Goal: Task Accomplishment & Management: Use online tool/utility

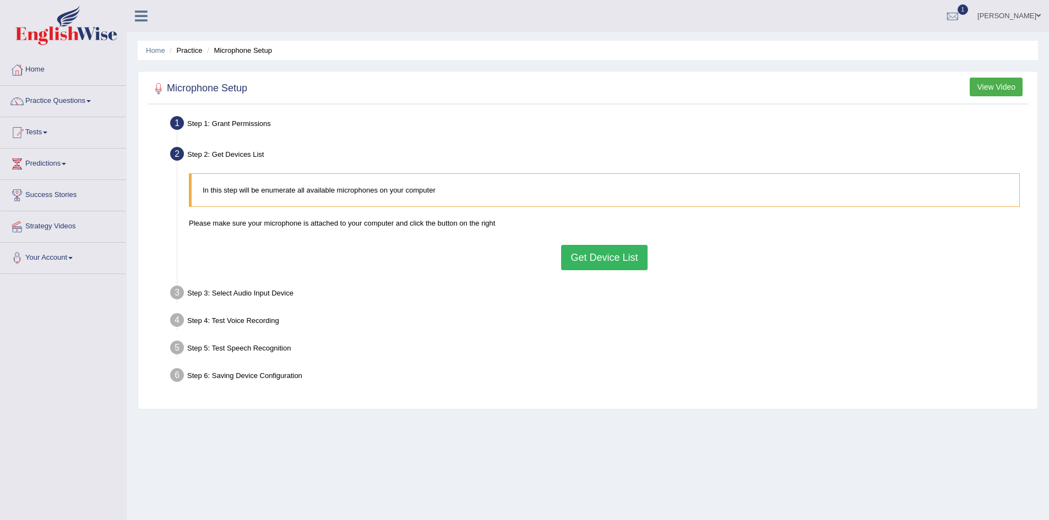
scroll to position [58, 0]
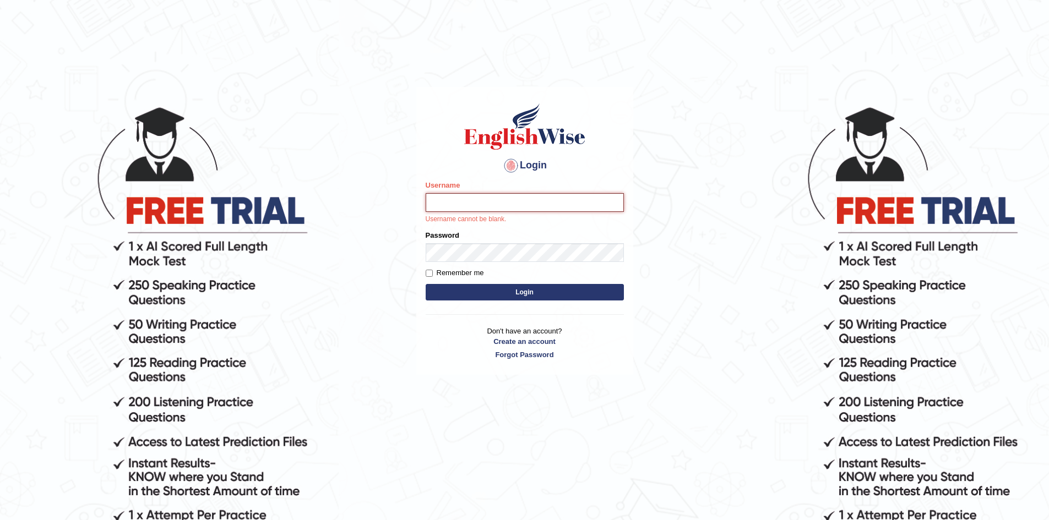
type input "Larisse"
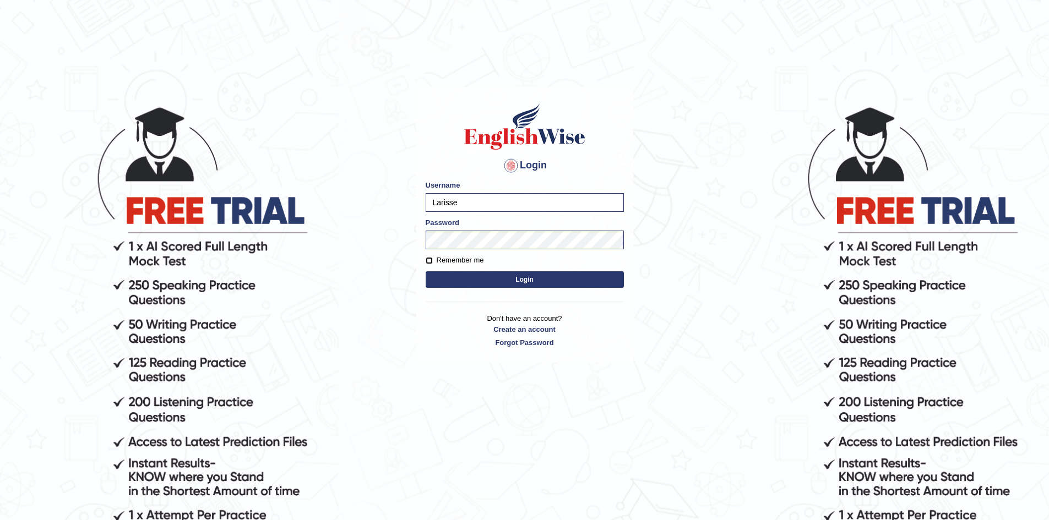
click at [429, 260] on input "Remember me" at bounding box center [429, 260] width 7 height 7
checkbox input "true"
click at [451, 278] on button "Login" at bounding box center [525, 280] width 198 height 17
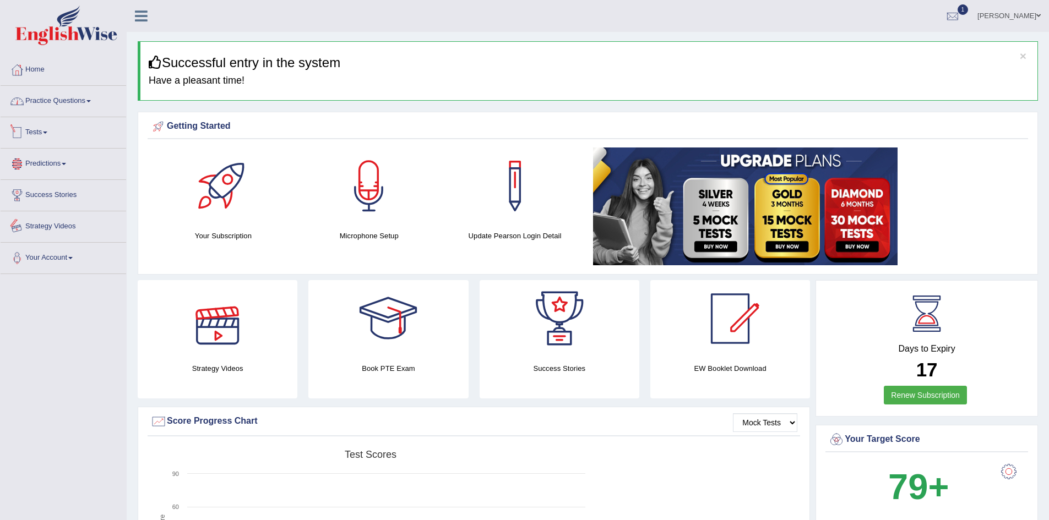
click at [52, 97] on link "Practice Questions" at bounding box center [64, 100] width 126 height 28
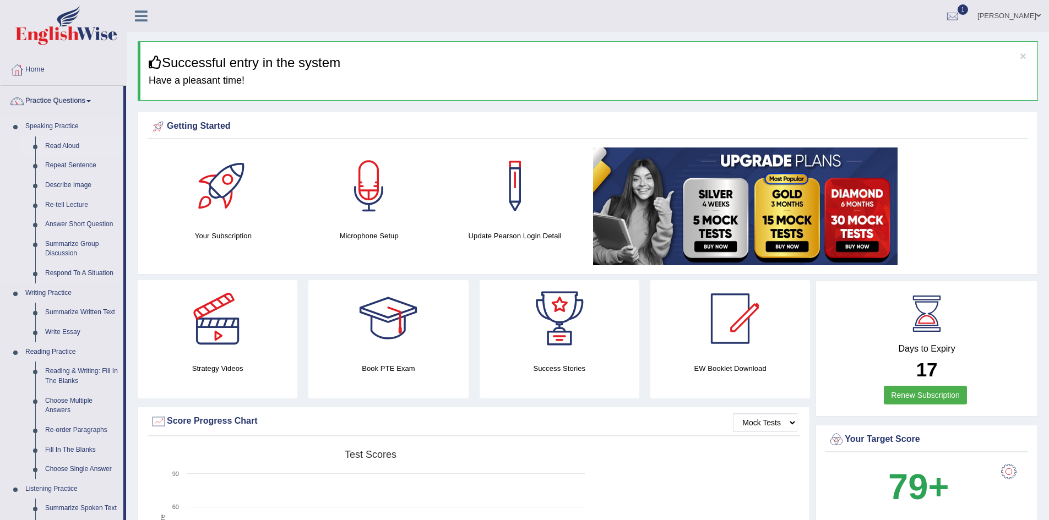
click at [69, 139] on link "Read Aloud" at bounding box center [81, 147] width 83 height 20
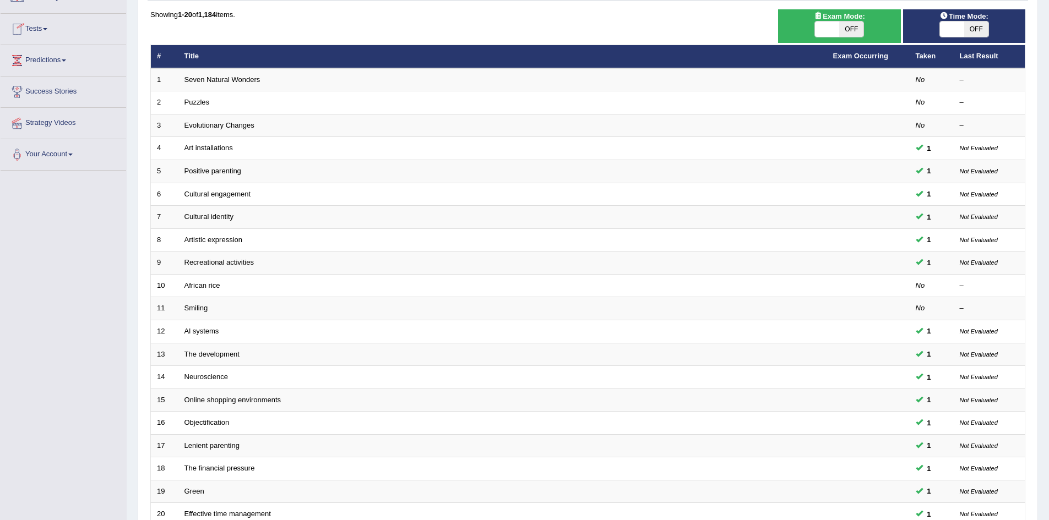
scroll to position [209, 0]
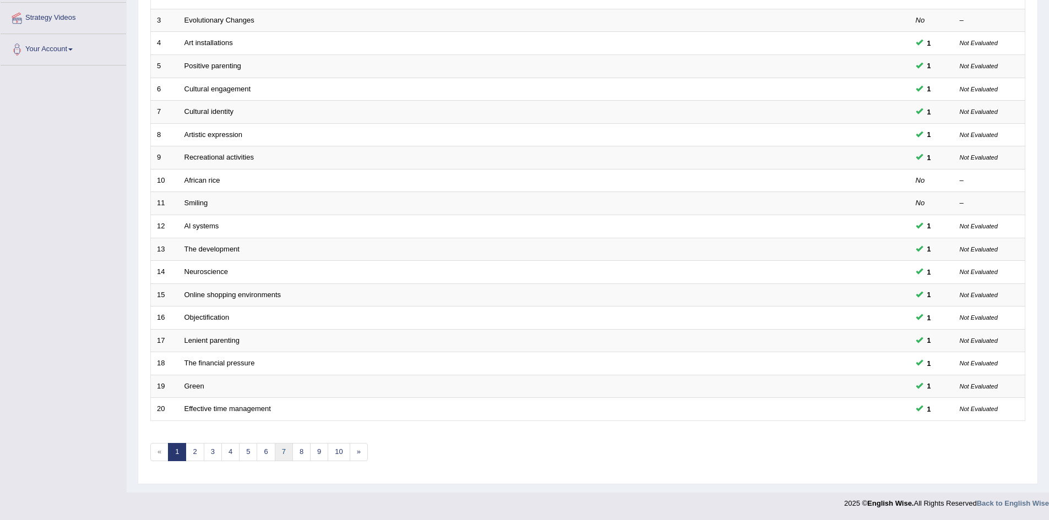
click at [282, 458] on link "7" at bounding box center [284, 452] width 18 height 18
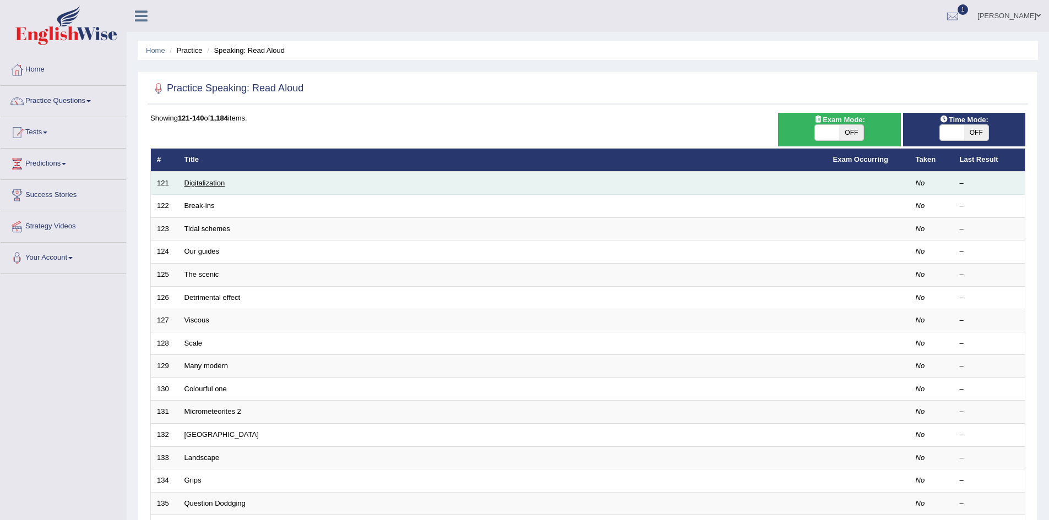
click at [193, 187] on link "Digitalization" at bounding box center [204, 183] width 41 height 8
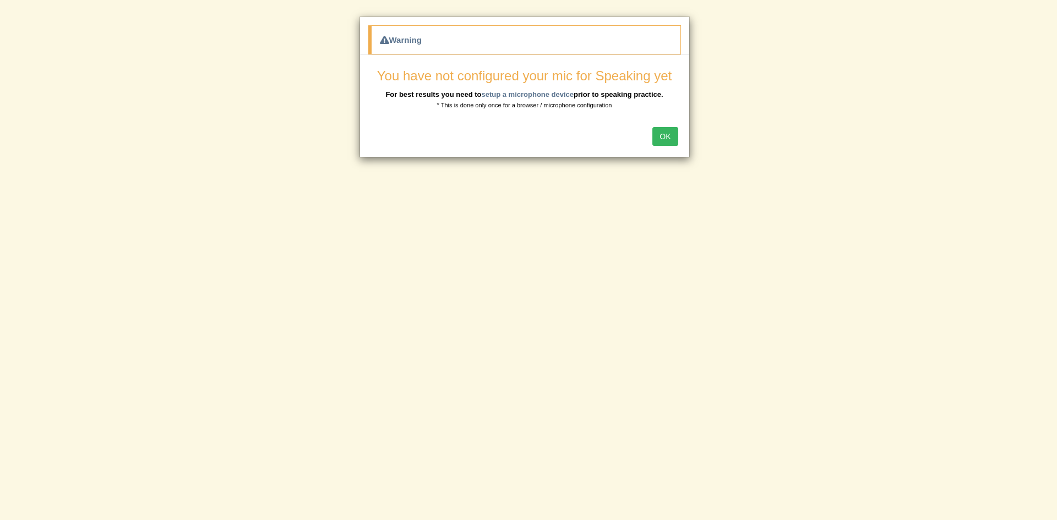
click at [660, 131] on button "OK" at bounding box center [665, 136] width 25 height 19
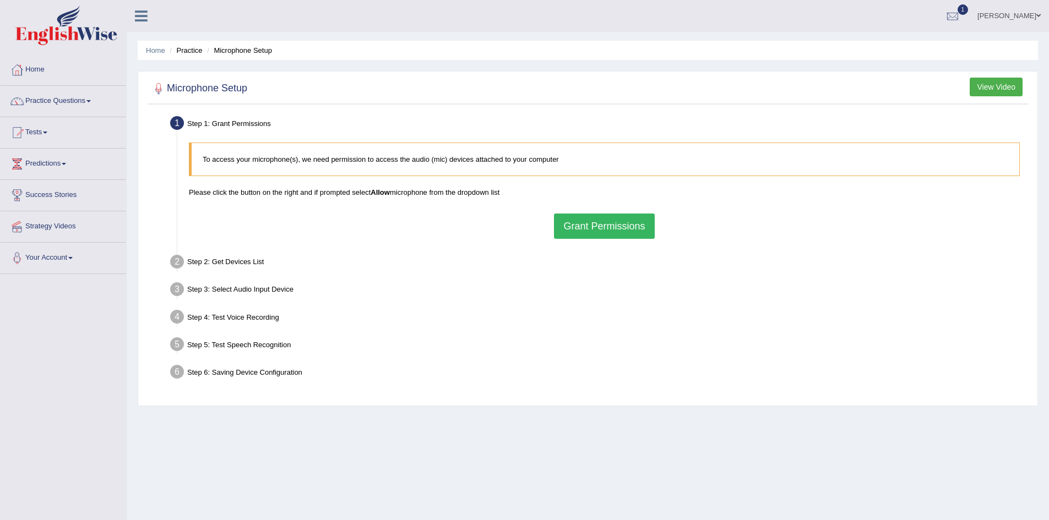
click at [628, 229] on button "Grant Permissions" at bounding box center [604, 226] width 100 height 25
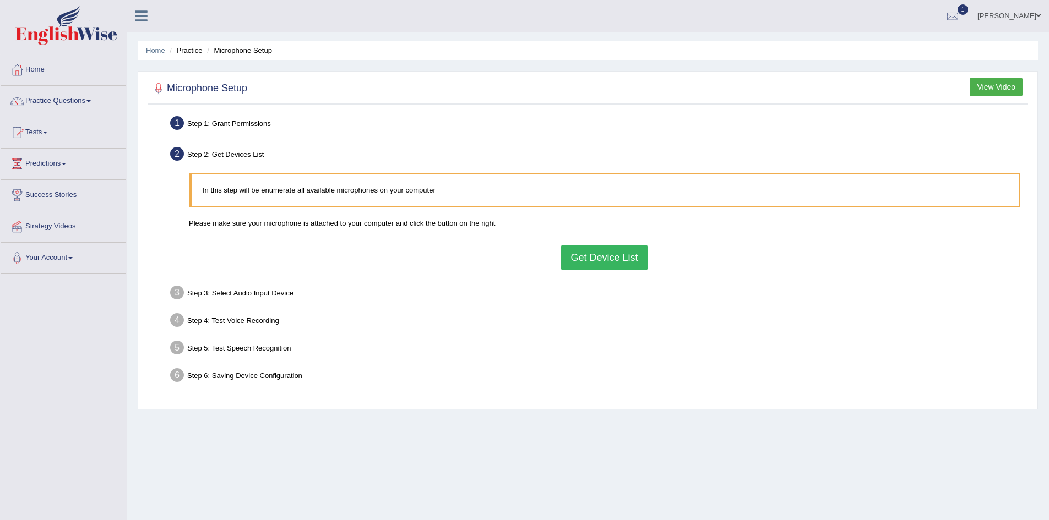
click at [604, 261] on button "Get Device List" at bounding box center [604, 257] width 86 height 25
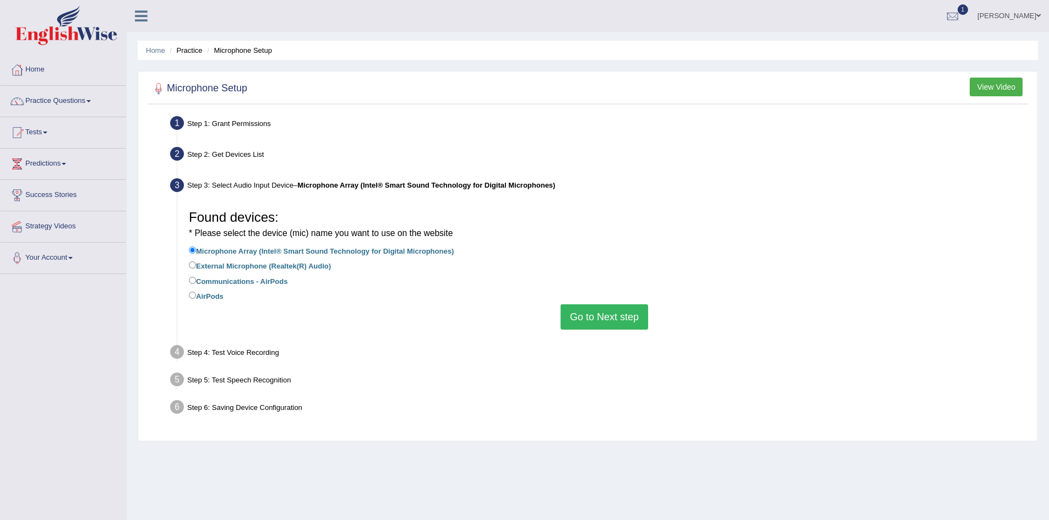
click at [591, 317] on button "Go to Next step" at bounding box center [605, 317] width 88 height 25
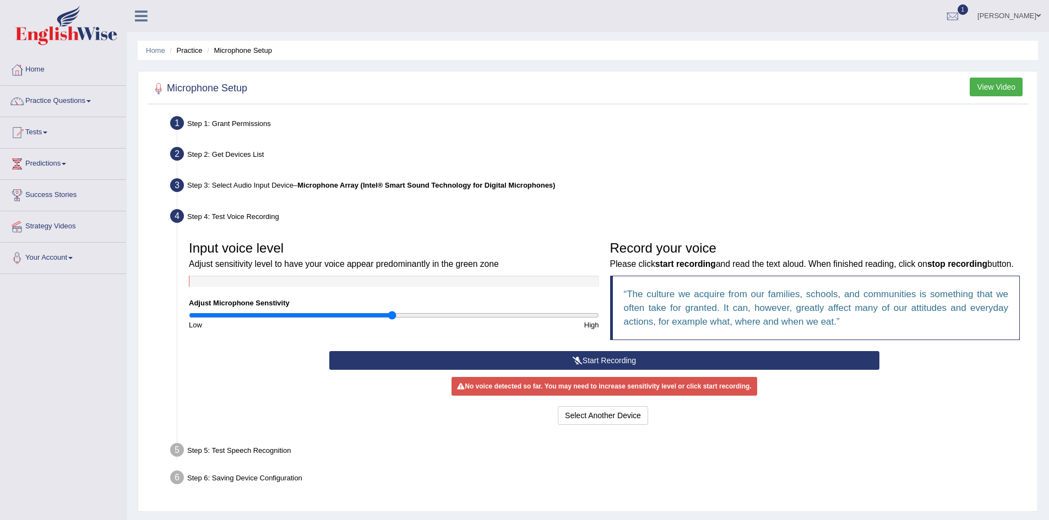
click at [559, 370] on button "Start Recording" at bounding box center [604, 360] width 550 height 19
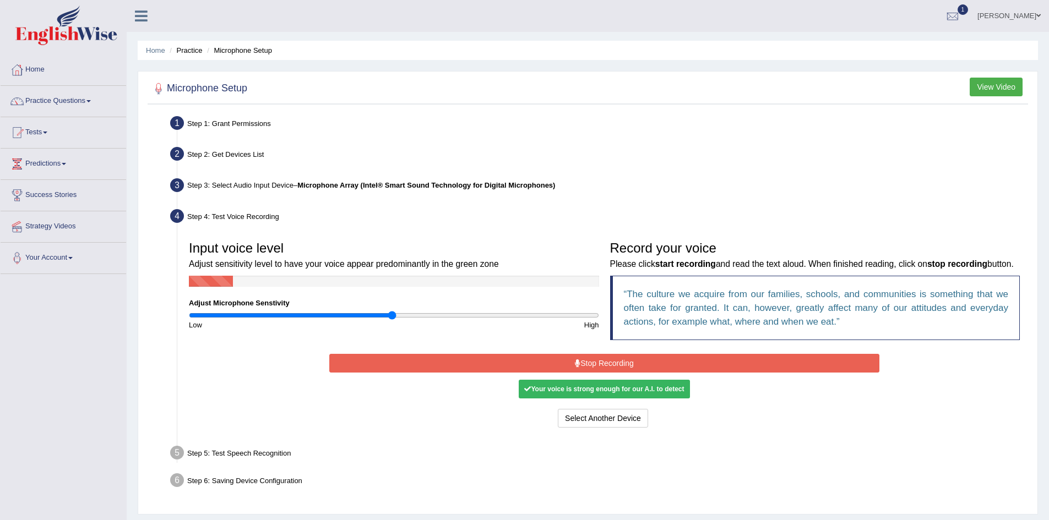
click at [598, 373] on button "Stop Recording" at bounding box center [604, 363] width 550 height 19
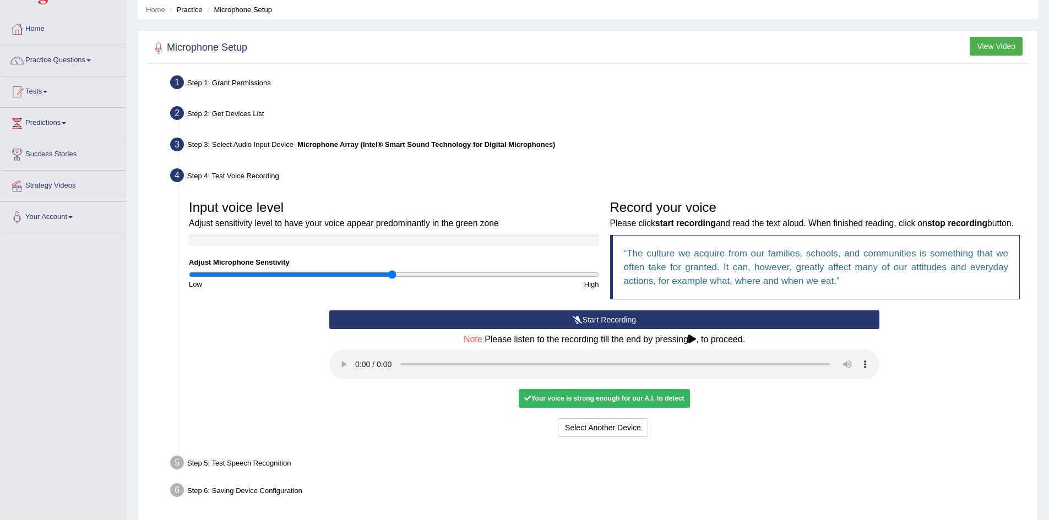
scroll to position [95, 0]
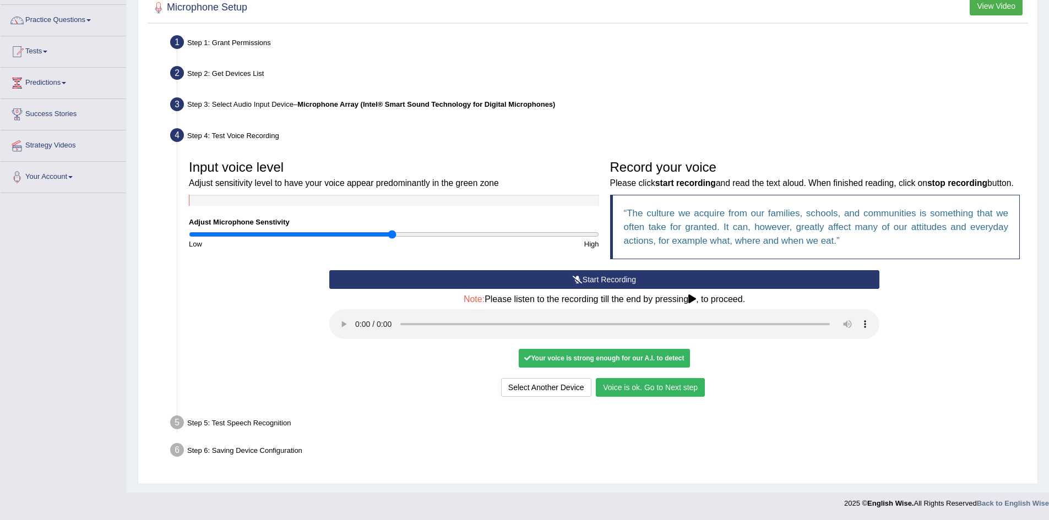
click at [661, 390] on button "Voice is ok. Go to Next step" at bounding box center [650, 387] width 109 height 19
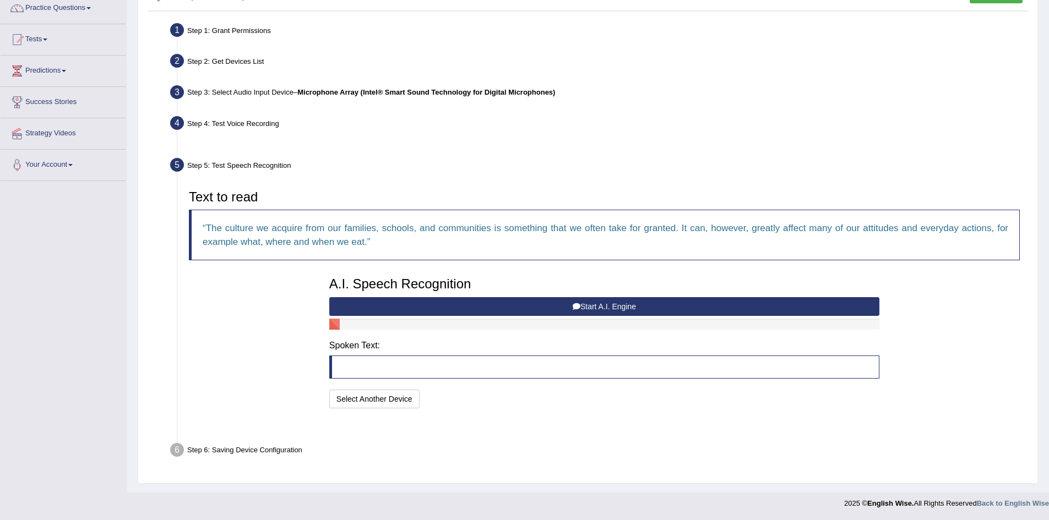
scroll to position [66, 0]
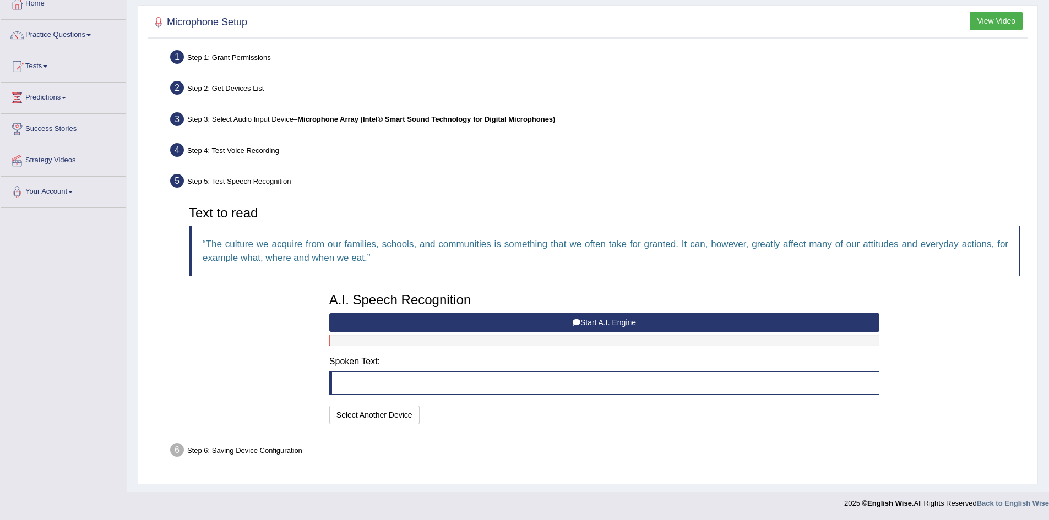
click at [583, 325] on button "Start A.I. Engine" at bounding box center [604, 322] width 550 height 19
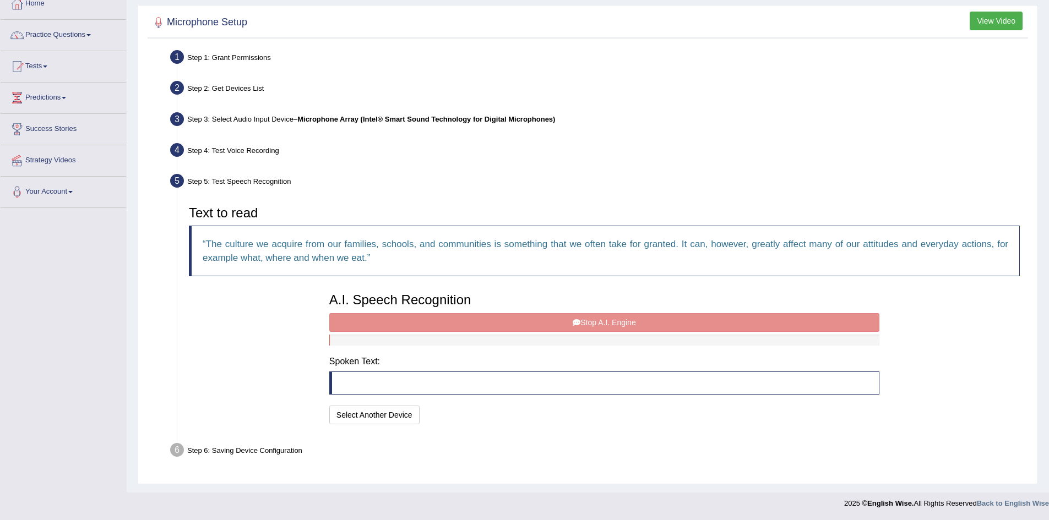
click at [602, 329] on div "A.I. Speech Recognition Start A.I. Engine Stop A.I. Engine Note: Please listen …" at bounding box center [604, 357] width 561 height 140
click at [605, 325] on div "A.I. Speech Recognition Start A.I. Engine Stop A.I. Engine Note: Please listen …" at bounding box center [604, 357] width 561 height 140
click at [606, 324] on div "A.I. Speech Recognition Start A.I. Engine Stop A.I. Engine Note: Please listen …" at bounding box center [604, 357] width 561 height 140
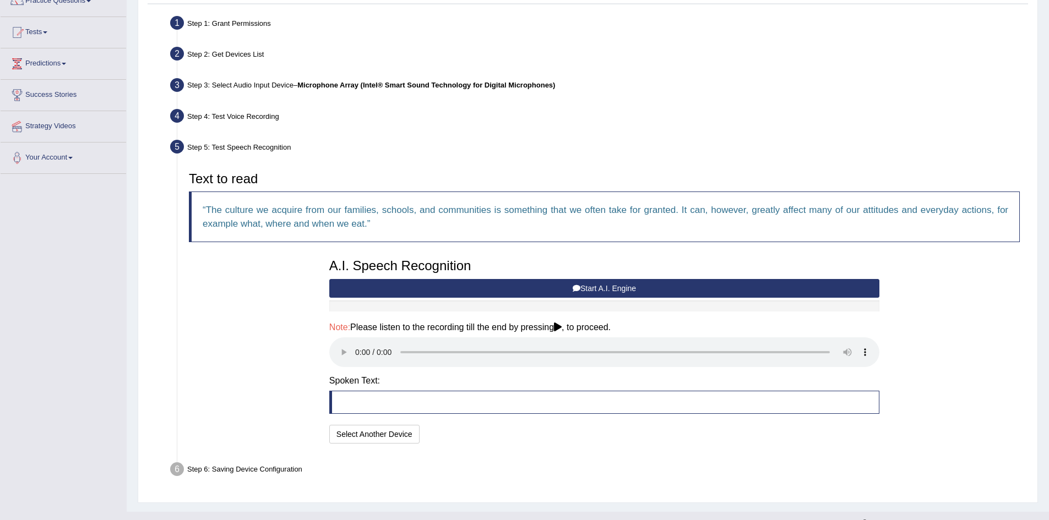
scroll to position [120, 0]
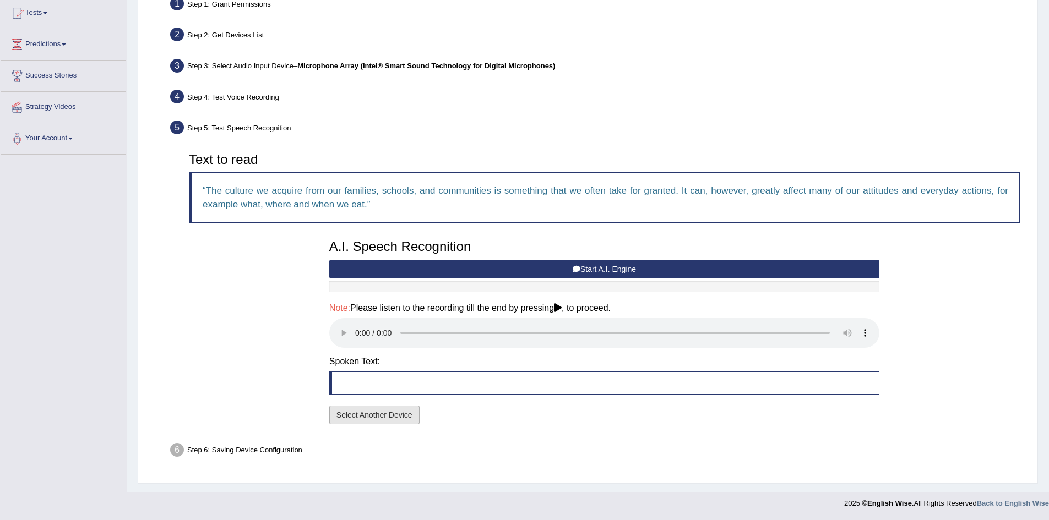
click at [398, 415] on button "Select Another Device" at bounding box center [374, 415] width 90 height 19
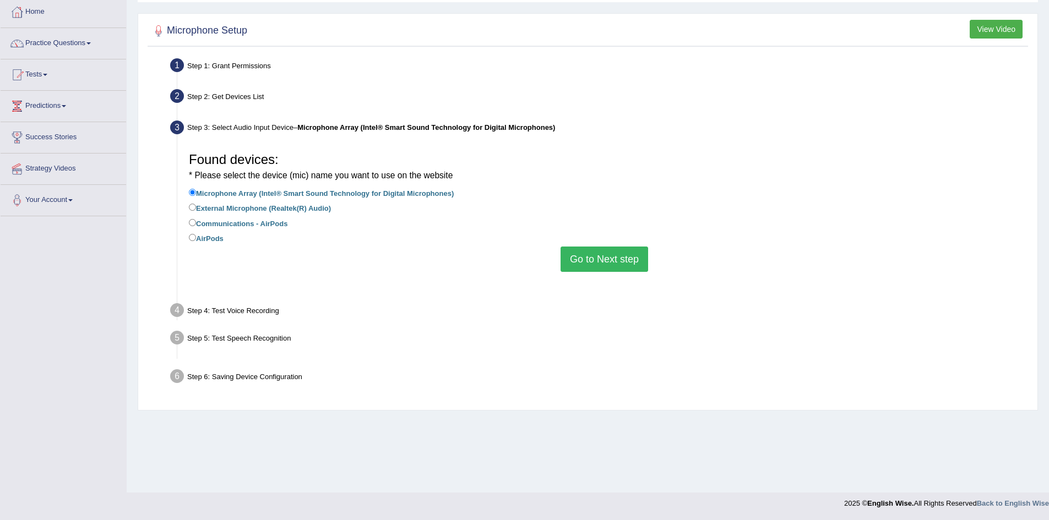
scroll to position [58, 0]
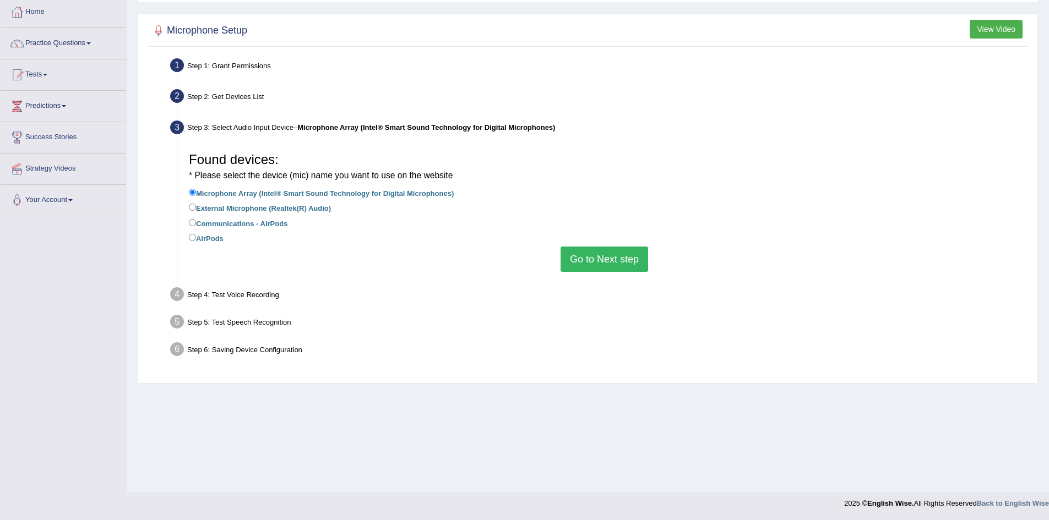
click at [187, 207] on div "Found devices: * Please select the device (mic) name you want to use on the web…" at bounding box center [604, 210] width 842 height 136
click at [196, 206] on label "External Microphone (Realtek(R) Audio)" at bounding box center [260, 208] width 142 height 12
click at [196, 206] on input "External Microphone (Realtek(R) Audio)" at bounding box center [192, 207] width 7 height 7
radio input "true"
click at [612, 264] on button "Go to Next step" at bounding box center [605, 259] width 88 height 25
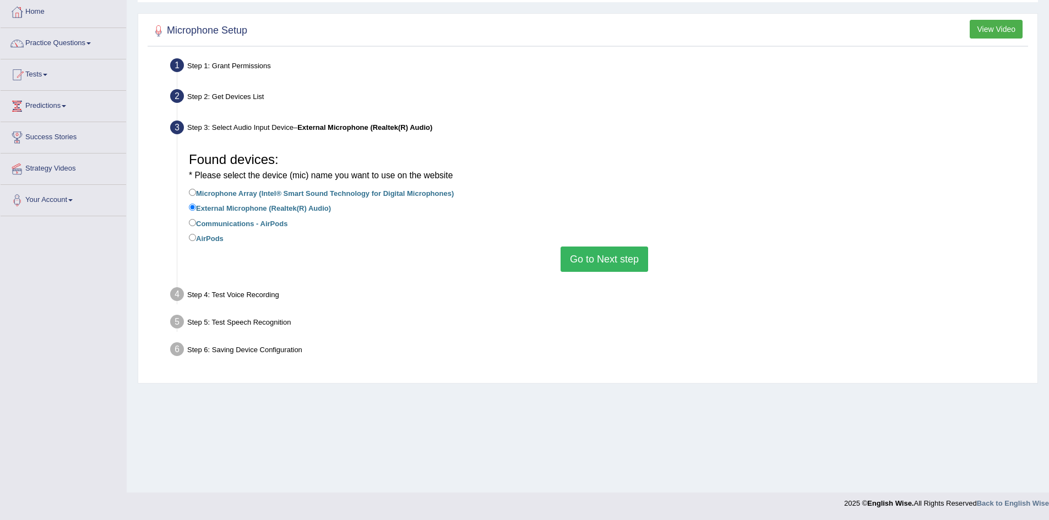
click at [612, 264] on button "Go to Next step" at bounding box center [605, 259] width 88 height 25
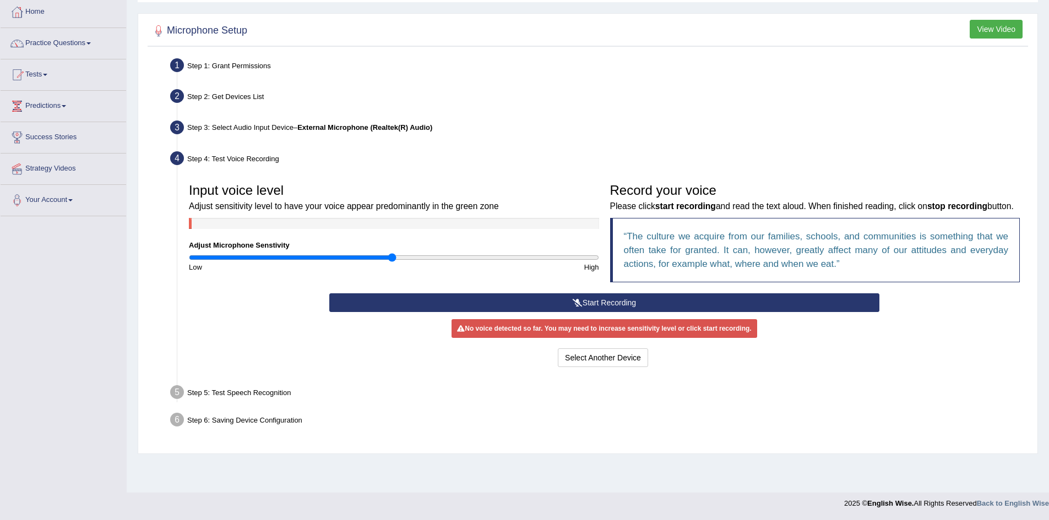
click at [604, 312] on button "Start Recording" at bounding box center [604, 303] width 550 height 19
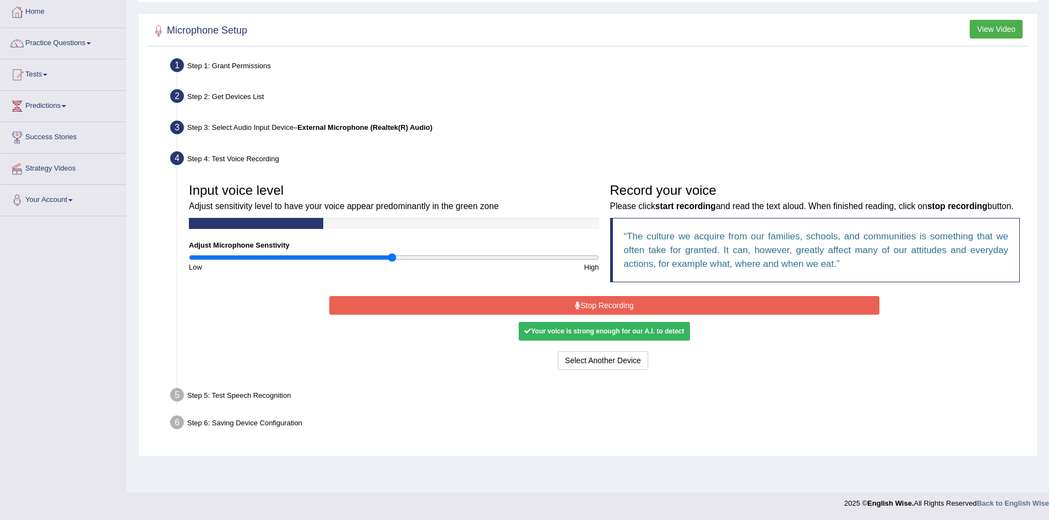
click at [641, 315] on button "Stop Recording" at bounding box center [604, 305] width 550 height 19
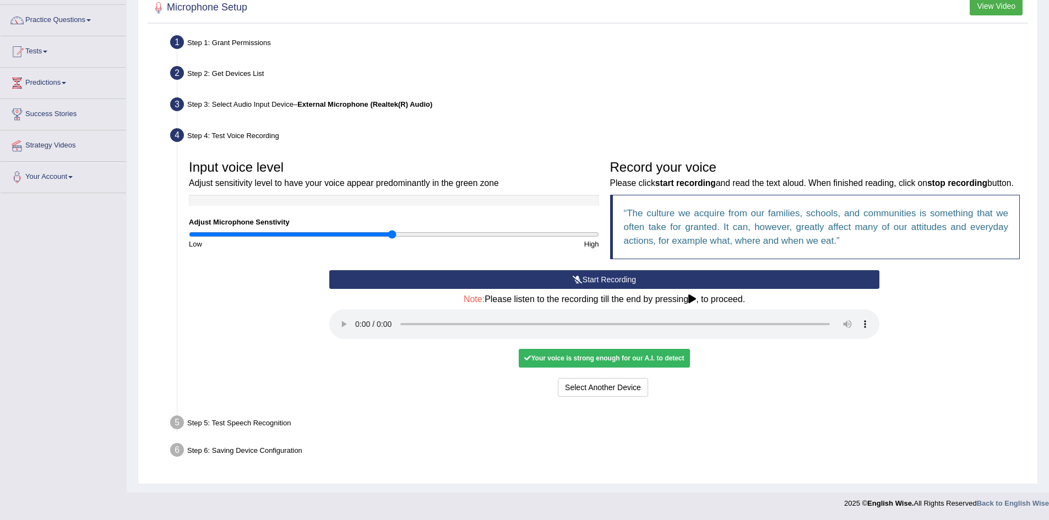
scroll to position [95, 0]
click at [620, 389] on button "Voice is ok. Go to Next step" at bounding box center [650, 387] width 109 height 19
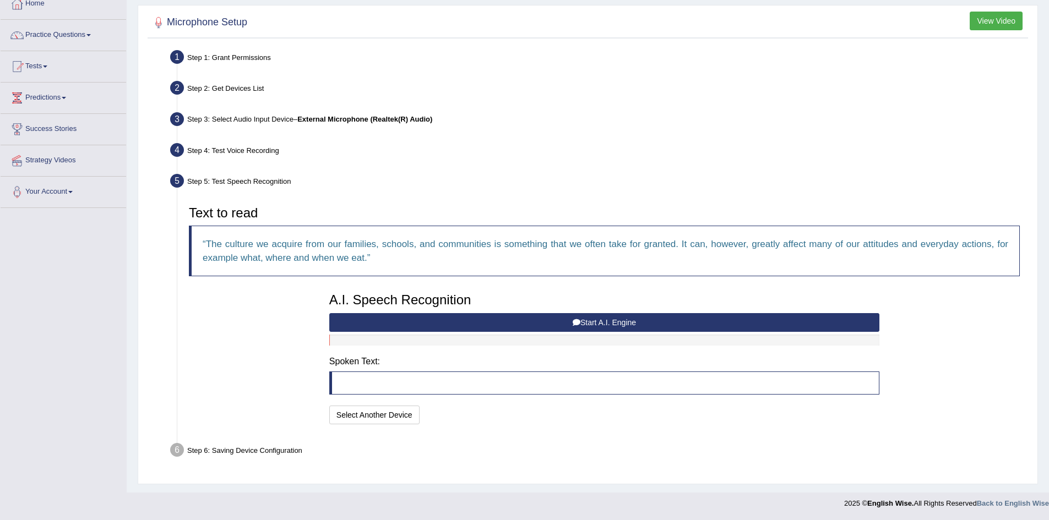
scroll to position [66, 0]
click at [574, 323] on icon at bounding box center [577, 323] width 8 height 8
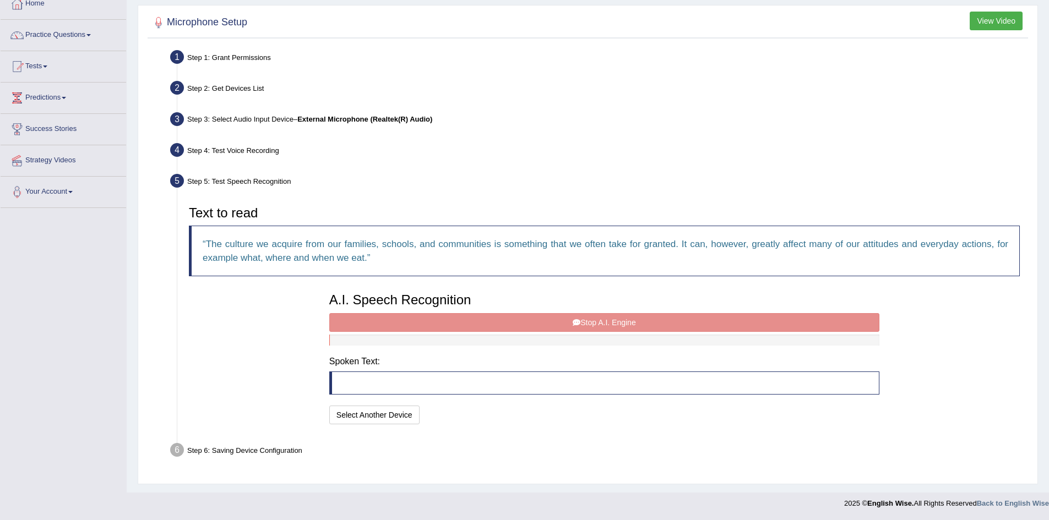
click at [613, 327] on div "A.I. Speech Recognition Start A.I. Engine Stop A.I. Engine Note: Please listen …" at bounding box center [604, 357] width 561 height 140
click at [344, 417] on button "Select Another Device" at bounding box center [374, 415] width 90 height 19
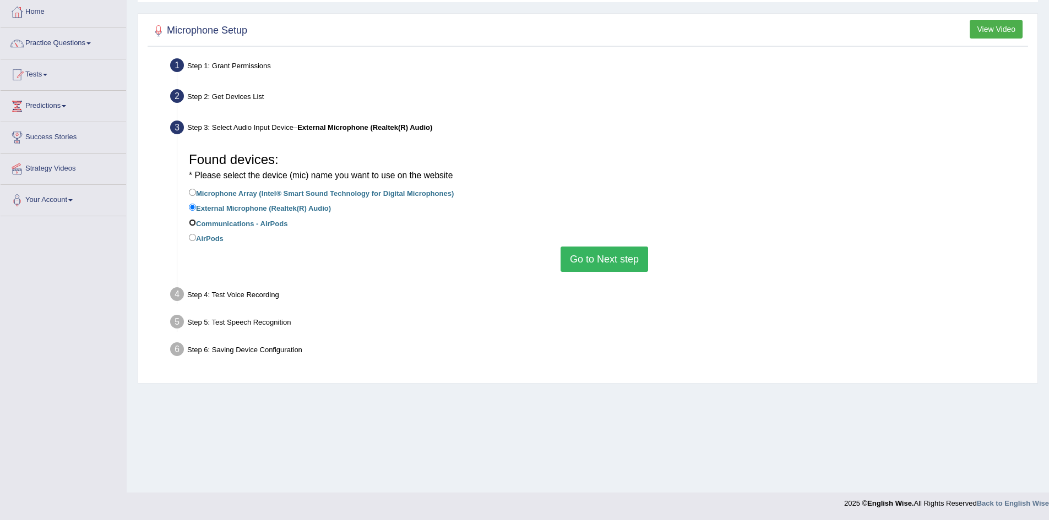
click at [193, 222] on input "Communications - AirPods" at bounding box center [192, 222] width 7 height 7
radio input "true"
click at [638, 258] on button "Go to Next step" at bounding box center [605, 259] width 88 height 25
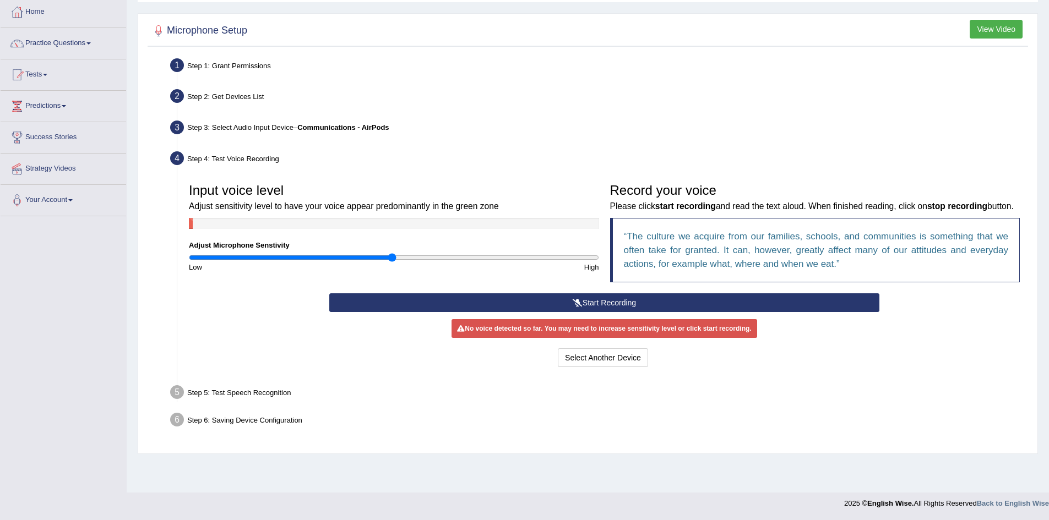
click at [474, 312] on button "Start Recording" at bounding box center [604, 303] width 550 height 19
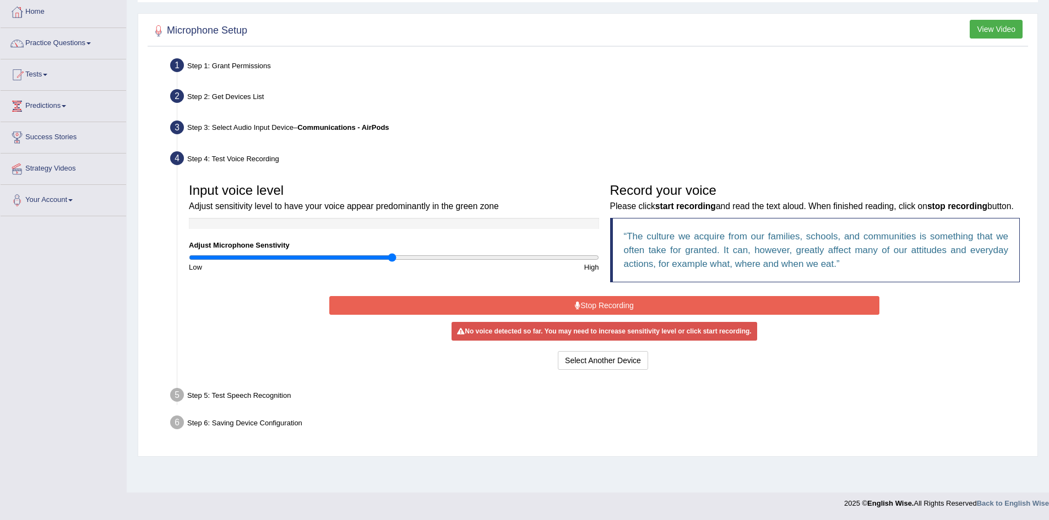
click at [561, 315] on button "Stop Recording" at bounding box center [604, 305] width 550 height 19
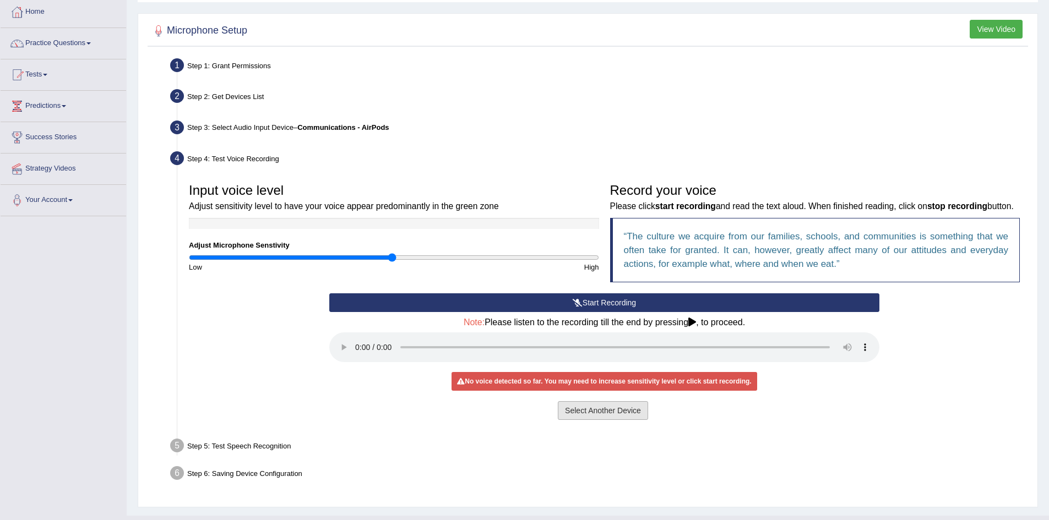
click at [589, 420] on button "Select Another Device" at bounding box center [603, 410] width 90 height 19
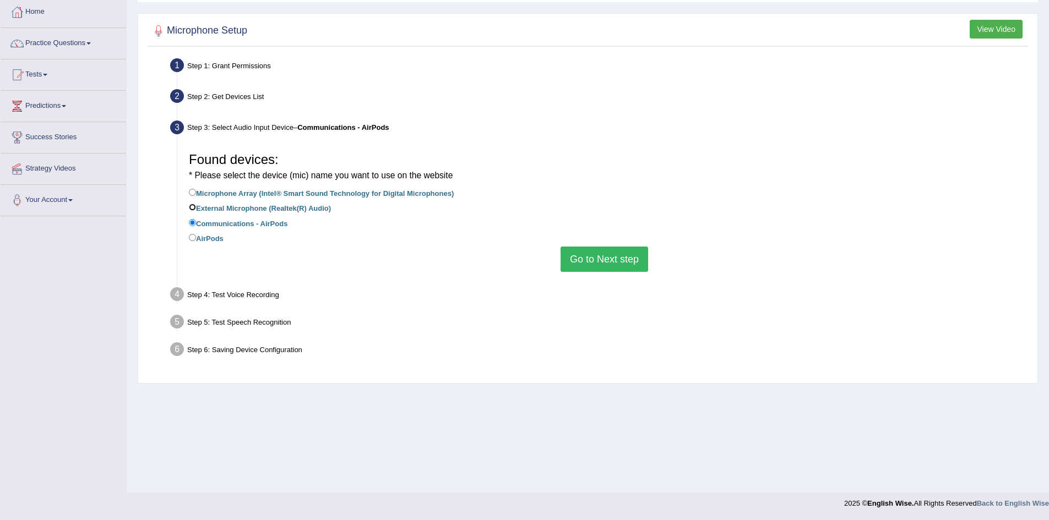
click at [192, 208] on input "External Microphone (Realtek(R) Audio)" at bounding box center [192, 207] width 7 height 7
radio input "true"
click at [609, 264] on button "Go to Next step" at bounding box center [605, 259] width 88 height 25
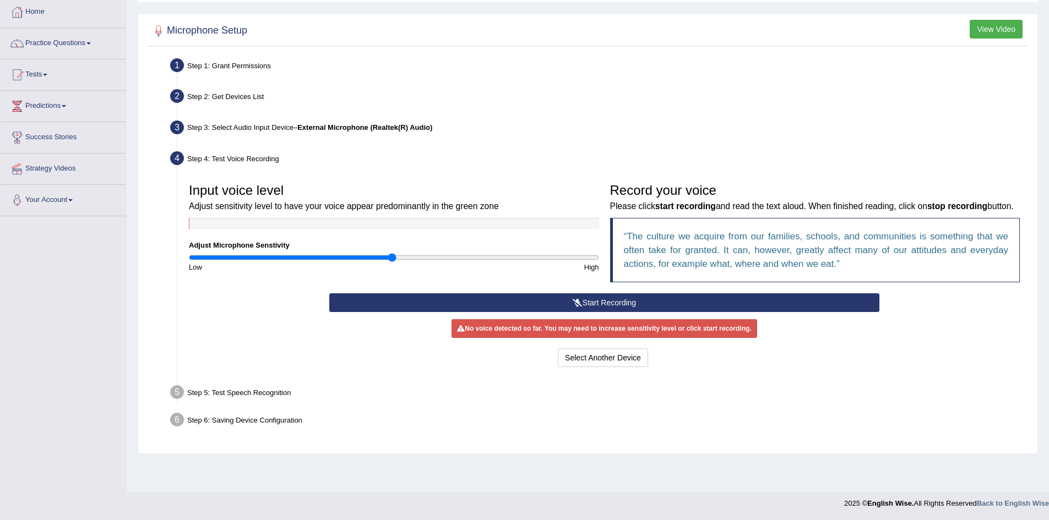
click at [541, 312] on button "Start Recording" at bounding box center [604, 303] width 550 height 19
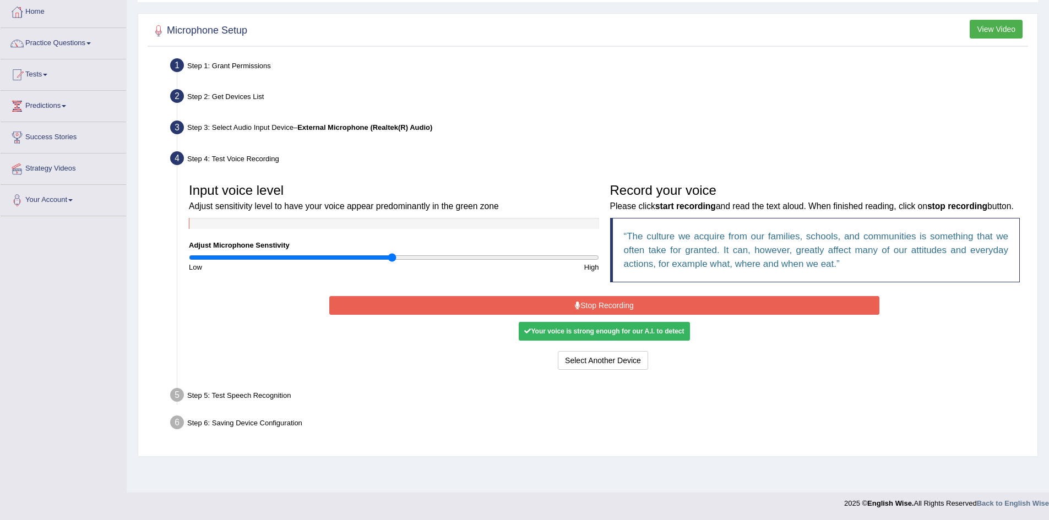
click at [560, 315] on button "Stop Recording" at bounding box center [604, 305] width 550 height 19
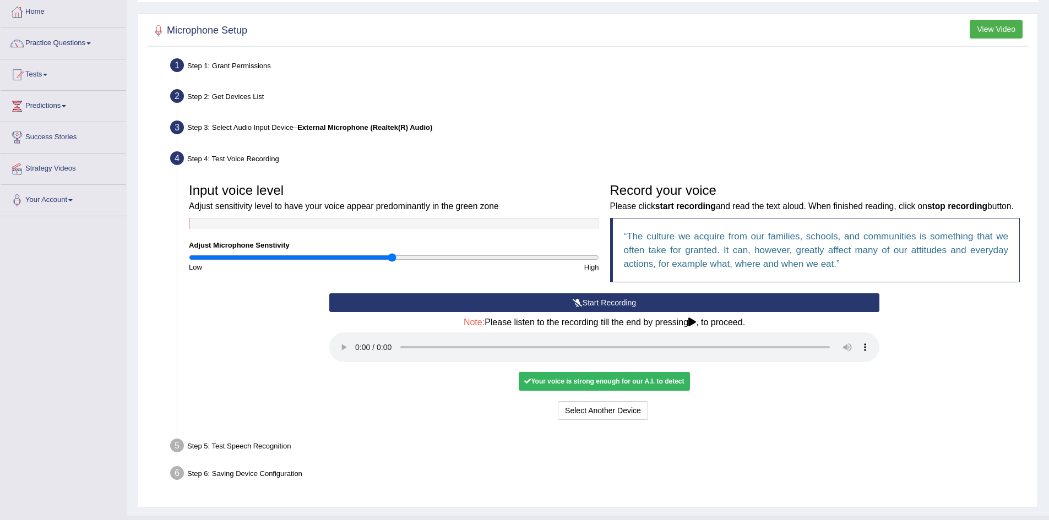
click at [693, 327] on icon at bounding box center [692, 322] width 8 height 9
click at [658, 420] on button "Voice is ok. Go to Next step" at bounding box center [650, 410] width 109 height 19
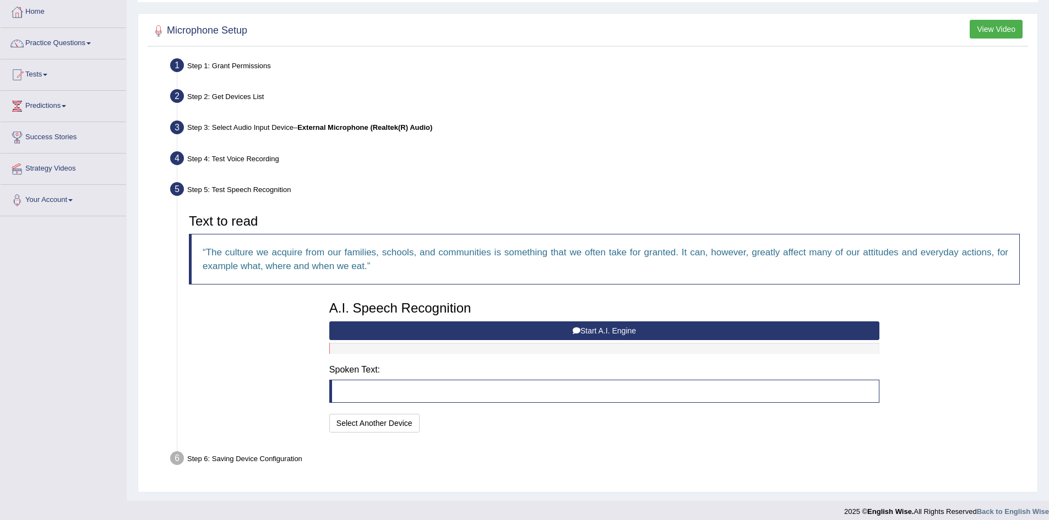
click at [584, 329] on button "Start A.I. Engine" at bounding box center [604, 331] width 550 height 19
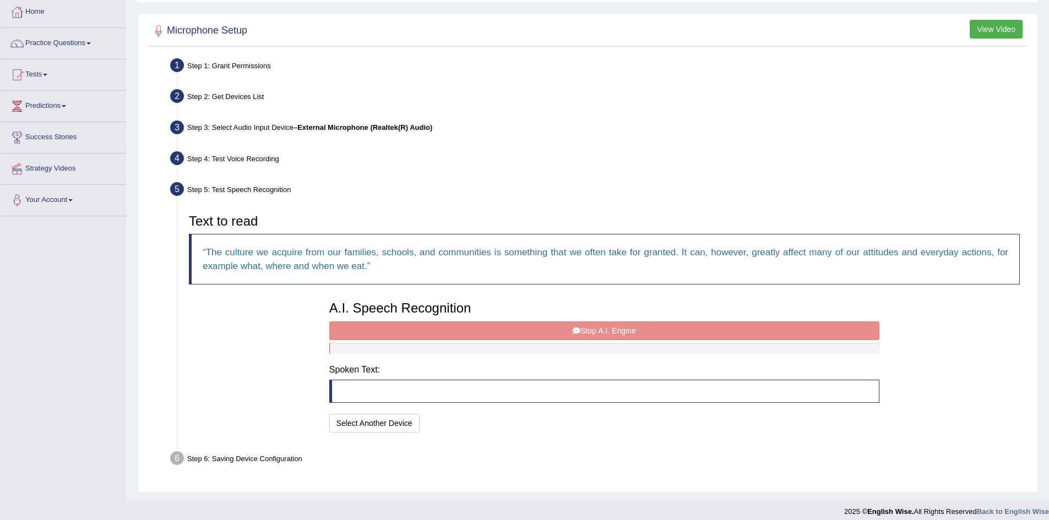
click at [708, 329] on div "A.I. Speech Recognition Start A.I. Engine Stop A.I. Engine Note: Please listen …" at bounding box center [604, 366] width 561 height 140
click at [603, 333] on div "A.I. Speech Recognition Start A.I. Engine Stop A.I. Engine Note: Please listen …" at bounding box center [604, 366] width 561 height 140
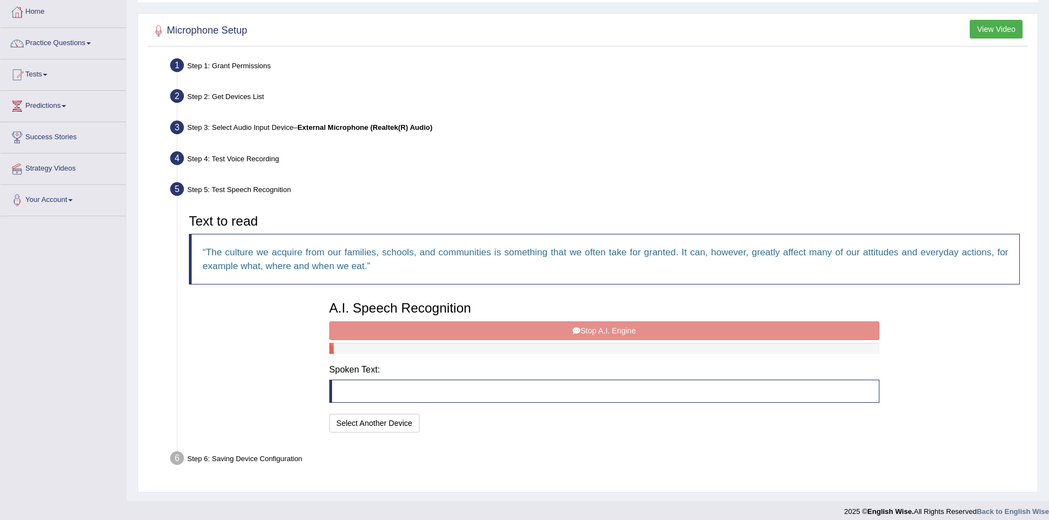
click at [603, 333] on div "A.I. Speech Recognition Start A.I. Engine Stop A.I. Engine Note: Please listen …" at bounding box center [604, 366] width 561 height 140
click at [602, 332] on div "A.I. Speech Recognition Start A.I. Engine Stop A.I. Engine Note: Please listen …" at bounding box center [604, 366] width 561 height 140
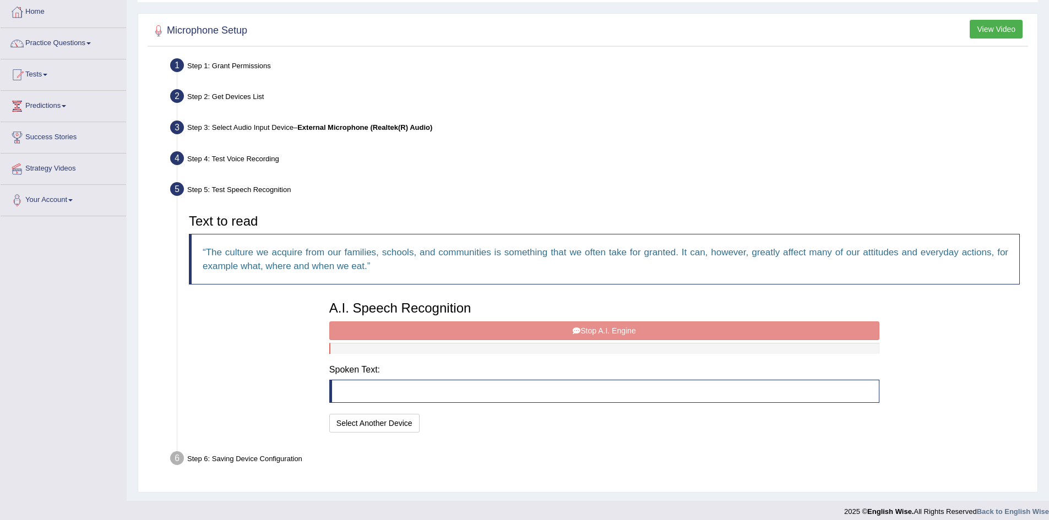
click at [602, 332] on div "A.I. Speech Recognition Start A.I. Engine Stop A.I. Engine Note: Please listen …" at bounding box center [604, 366] width 561 height 140
click at [475, 329] on div "A.I. Speech Recognition Start A.I. Engine Stop A.I. Engine Note: Please listen …" at bounding box center [604, 366] width 561 height 140
click at [474, 328] on div "A.I. Speech Recognition Start A.I. Engine Stop A.I. Engine Note: Please listen …" at bounding box center [604, 366] width 561 height 140
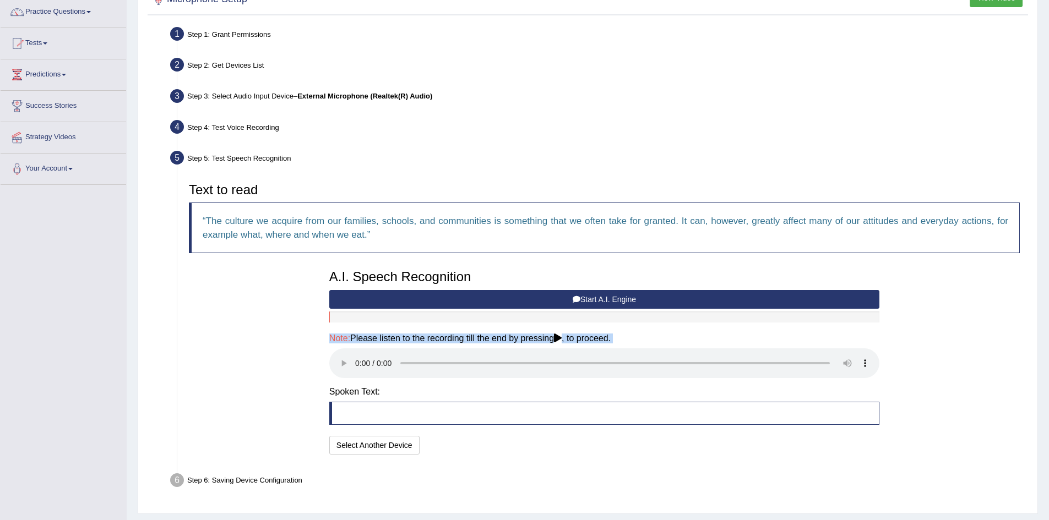
scroll to position [120, 0]
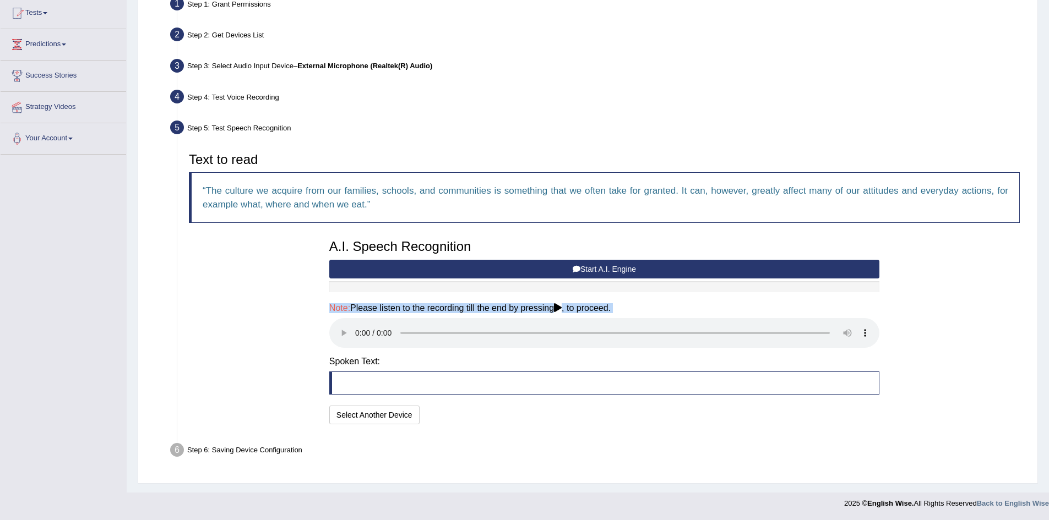
click at [721, 125] on div "Step 5: Test Speech Recognition" at bounding box center [598, 129] width 867 height 24
click at [390, 412] on button "Select Another Device" at bounding box center [374, 415] width 90 height 19
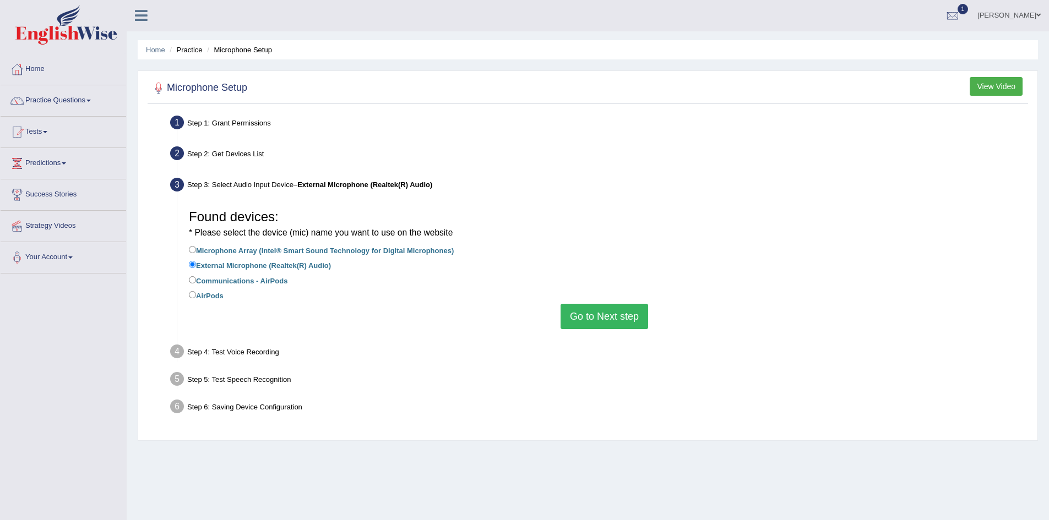
scroll to position [0, 0]
click at [63, 94] on link "Practice Questions" at bounding box center [64, 100] width 126 height 28
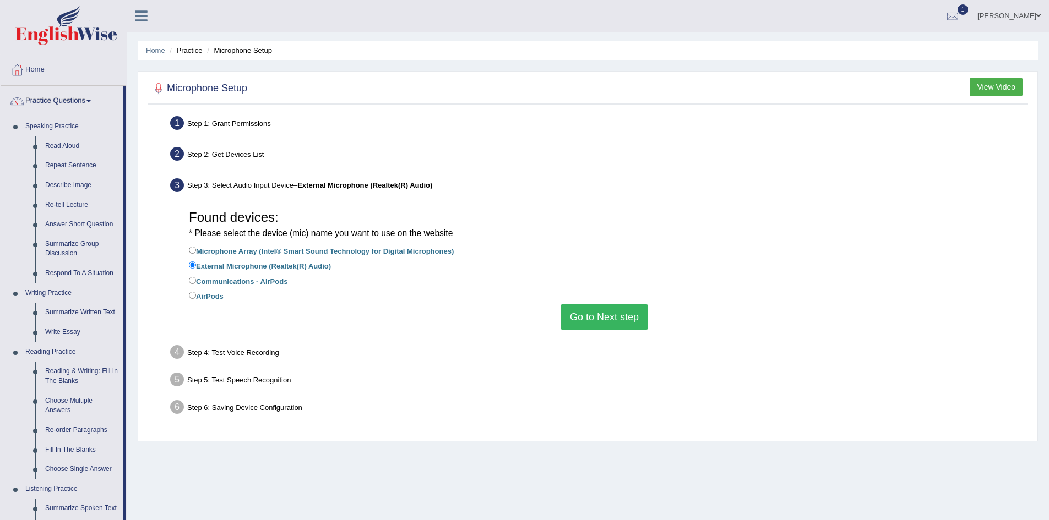
click at [60, 102] on link "Practice Questions" at bounding box center [62, 100] width 123 height 28
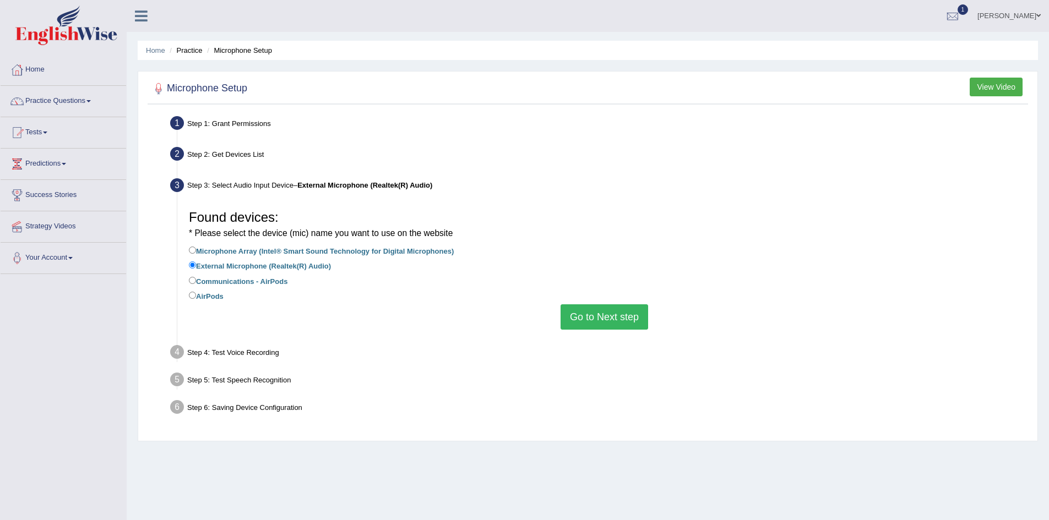
click at [584, 316] on button "Go to Next step" at bounding box center [605, 317] width 88 height 25
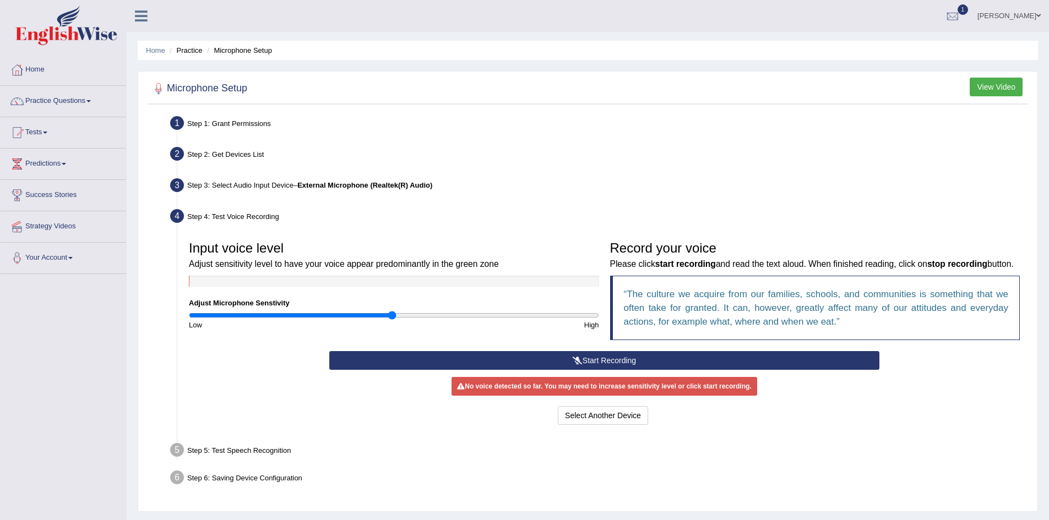
click at [594, 370] on button "Start Recording" at bounding box center [604, 360] width 550 height 19
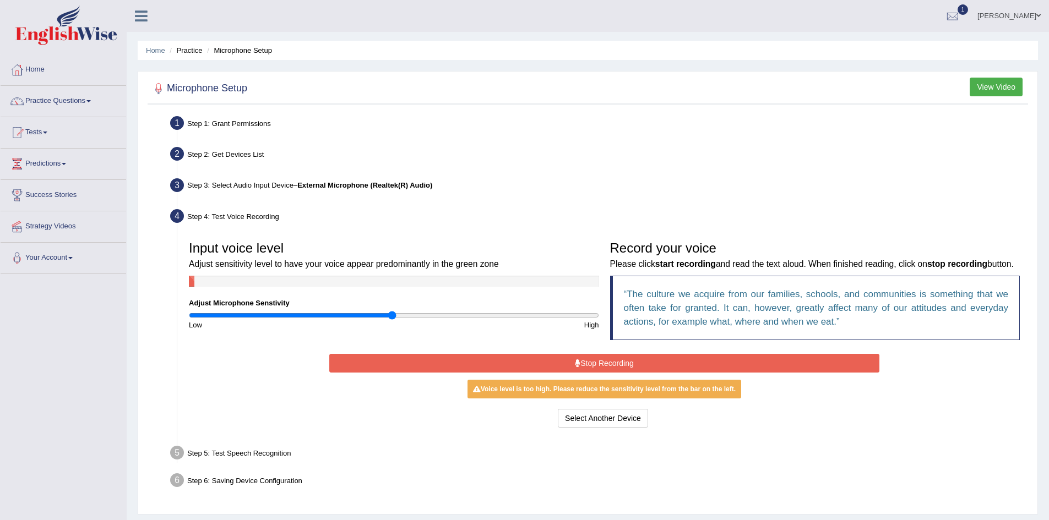
click at [627, 399] on div "Voice level is too high. Please reduce the sensitivity level from the bar on th…" at bounding box center [605, 389] width 274 height 19
click at [596, 373] on button "Stop Recording" at bounding box center [604, 363] width 550 height 19
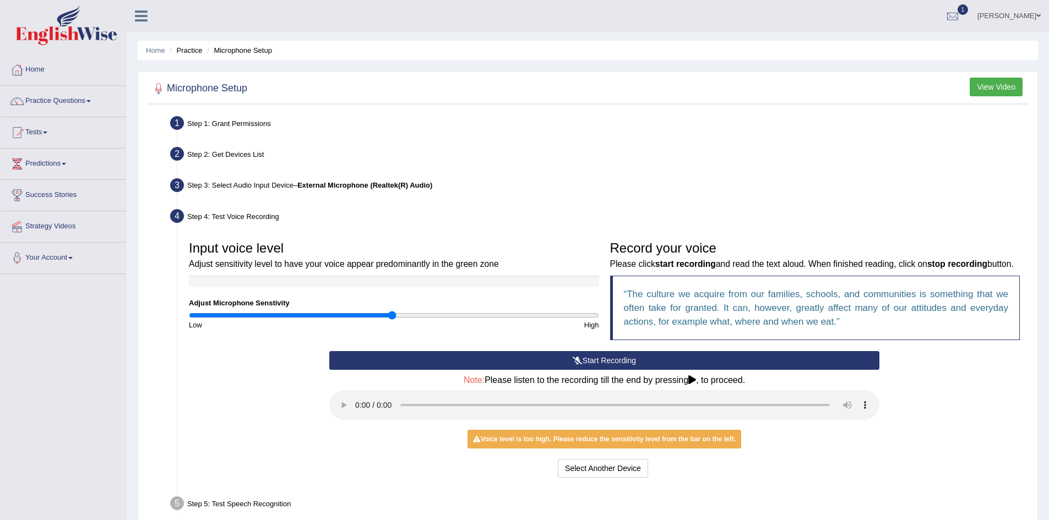
click at [696, 384] on icon at bounding box center [692, 380] width 8 height 9
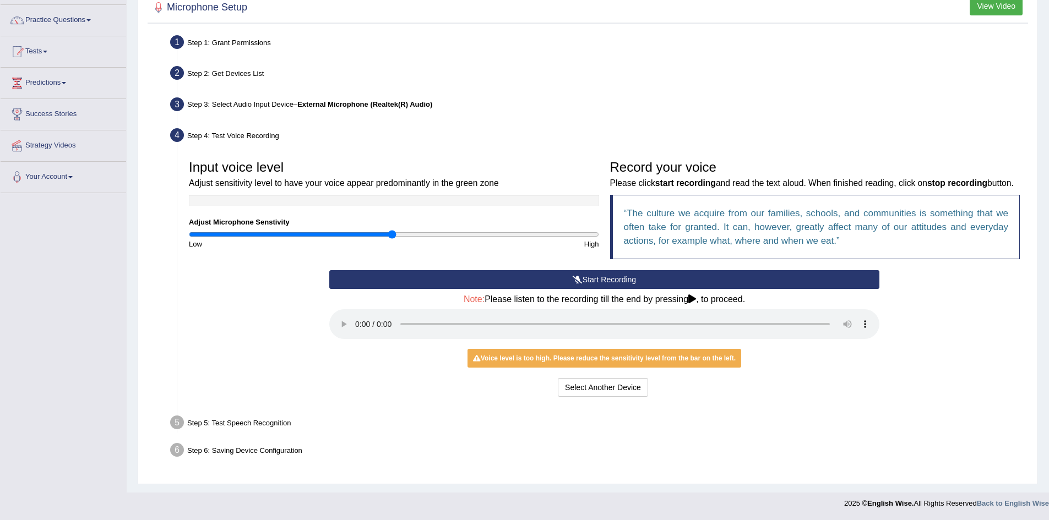
scroll to position [95, 0]
click at [667, 360] on div "Voice level is too high. Please reduce the sensitivity level from the bar on th…" at bounding box center [605, 358] width 274 height 19
click at [465, 273] on button "Start Recording" at bounding box center [604, 279] width 550 height 19
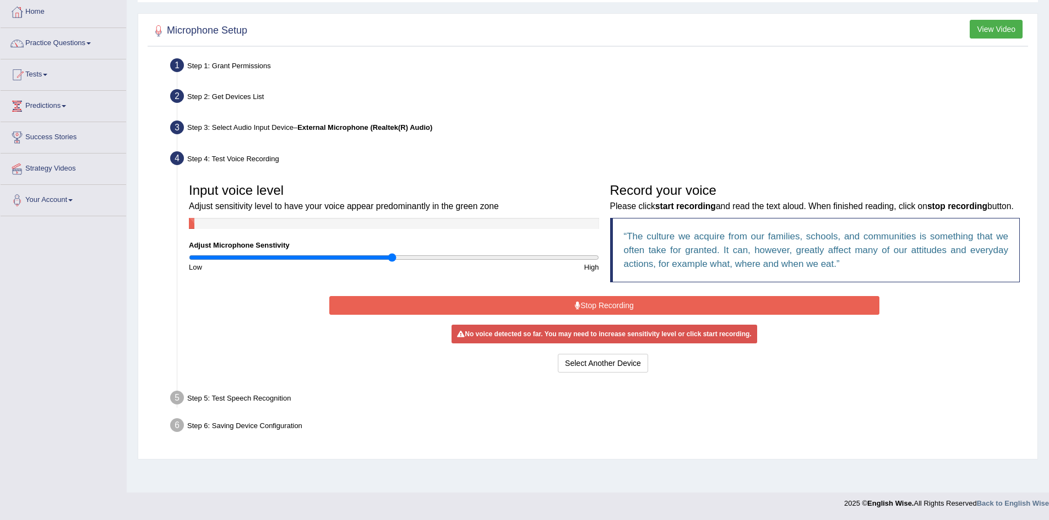
scroll to position [58, 0]
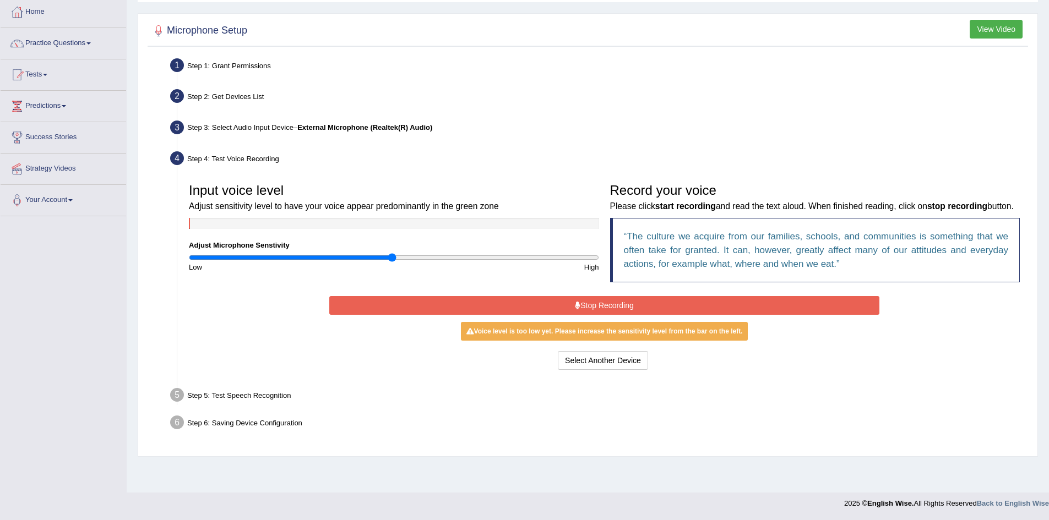
click at [673, 315] on button "Stop Recording" at bounding box center [604, 305] width 550 height 19
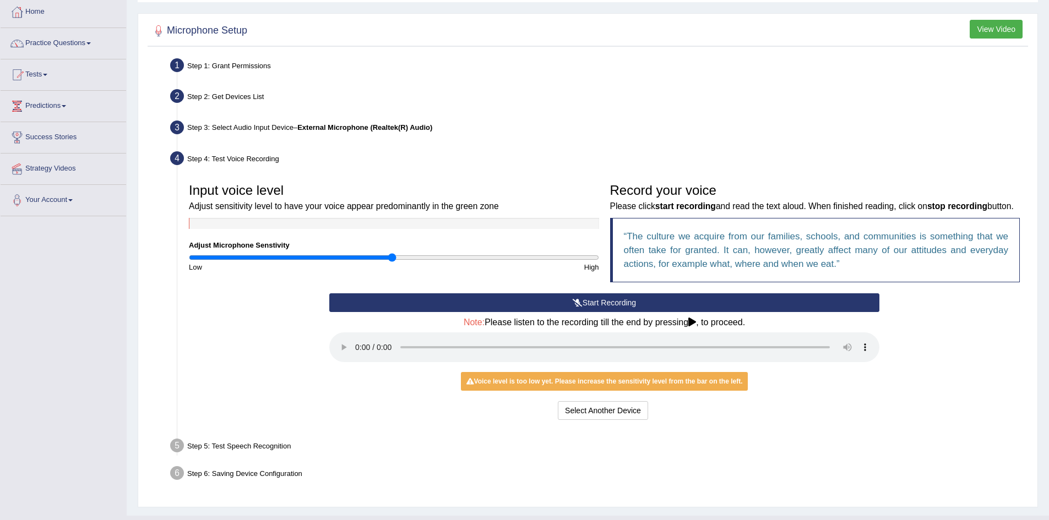
click at [621, 391] on div "Voice level is too low yet. Please increase the sensitivity level from the bar …" at bounding box center [604, 381] width 287 height 19
click at [485, 312] on button "Start Recording" at bounding box center [604, 303] width 550 height 19
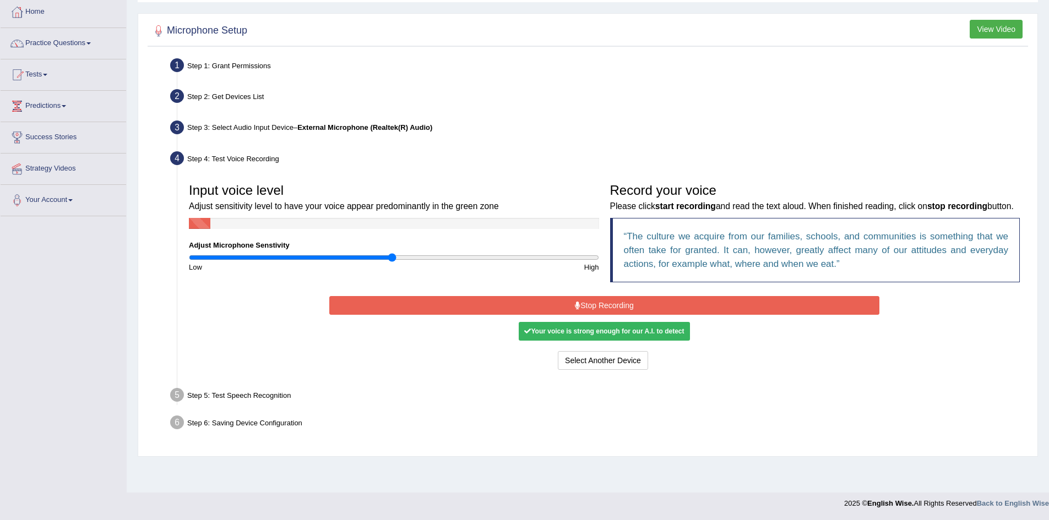
click at [622, 315] on button "Stop Recording" at bounding box center [604, 305] width 550 height 19
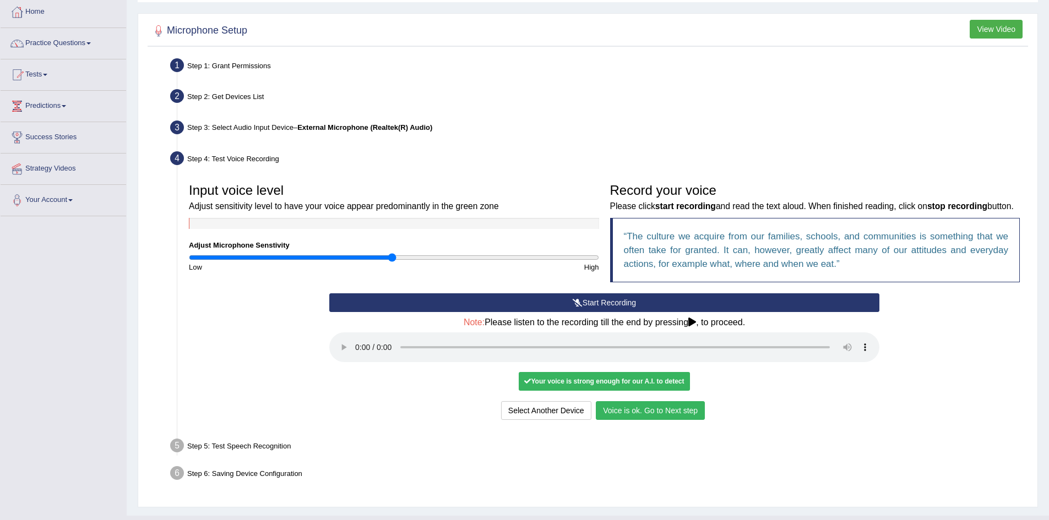
click at [640, 420] on button "Voice is ok. Go to Next step" at bounding box center [650, 410] width 109 height 19
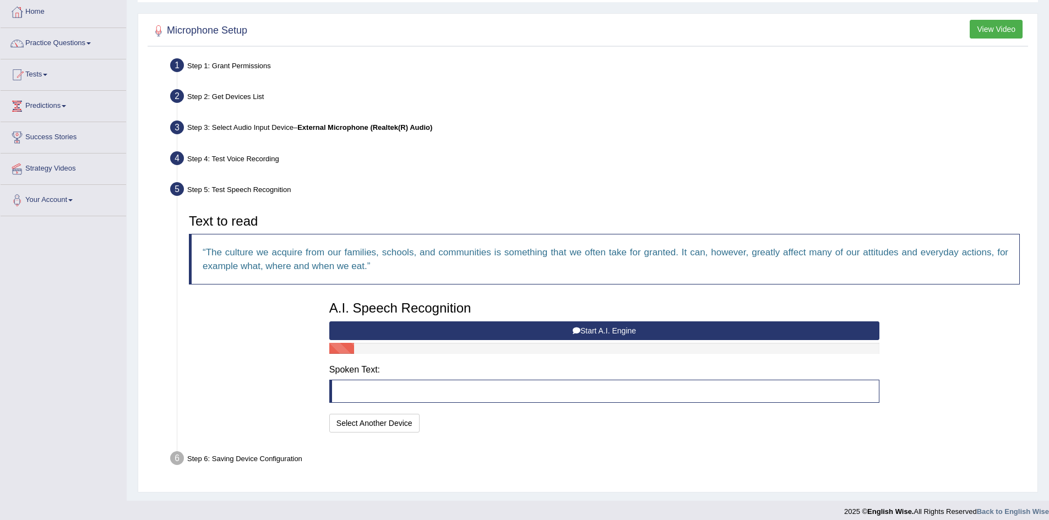
click at [600, 332] on button "Start A.I. Engine" at bounding box center [604, 331] width 550 height 19
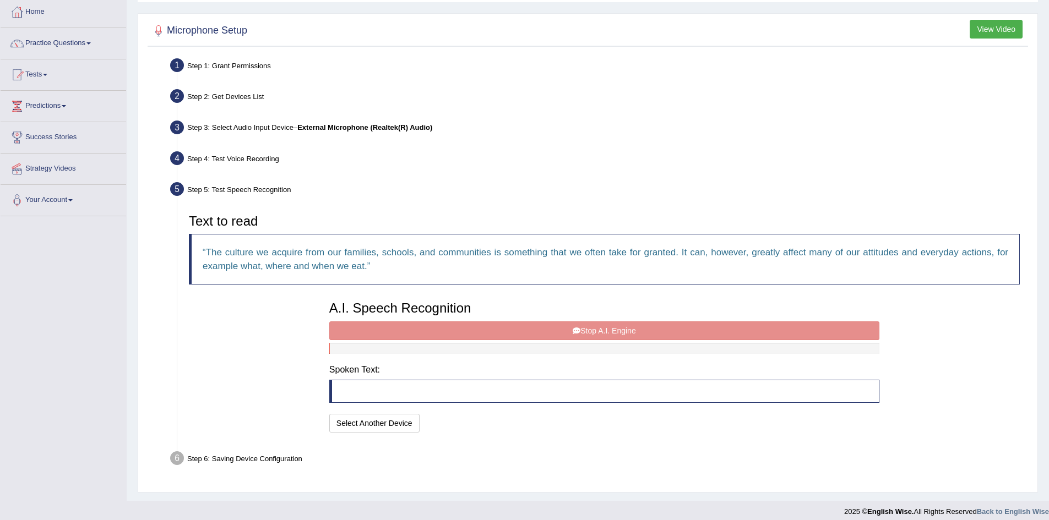
click at [606, 326] on div "A.I. Speech Recognition Start A.I. Engine Stop A.I. Engine Note: Please listen …" at bounding box center [604, 366] width 561 height 140
click at [389, 390] on blockquote at bounding box center [604, 391] width 550 height 23
drag, startPoint x: 389, startPoint y: 390, endPoint x: 377, endPoint y: 391, distance: 11.6
click at [386, 391] on blockquote at bounding box center [604, 391] width 550 height 23
drag, startPoint x: 350, startPoint y: 385, endPoint x: 359, endPoint y: 382, distance: 9.9
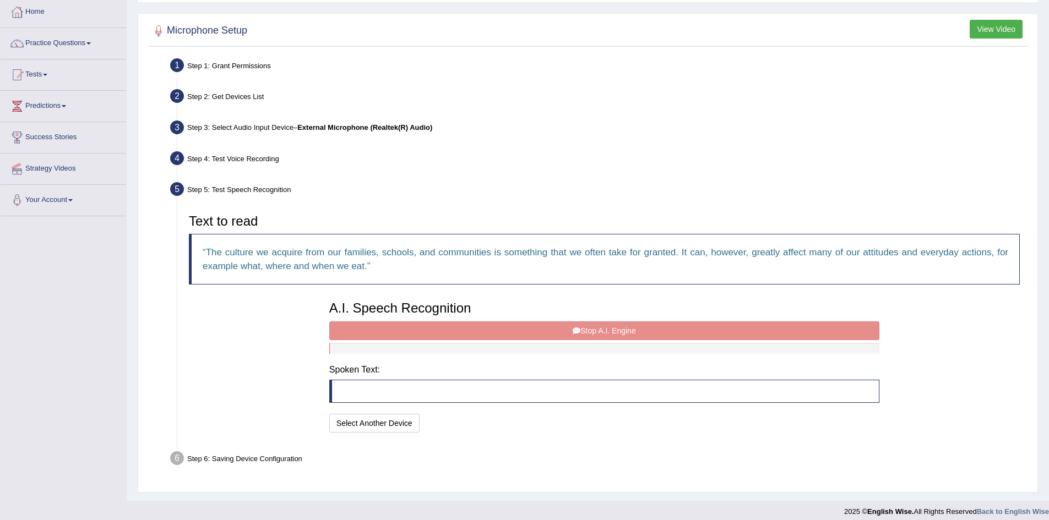
click at [351, 386] on blockquote at bounding box center [604, 391] width 550 height 23
click at [1000, 25] on button "View Video" at bounding box center [996, 29] width 53 height 19
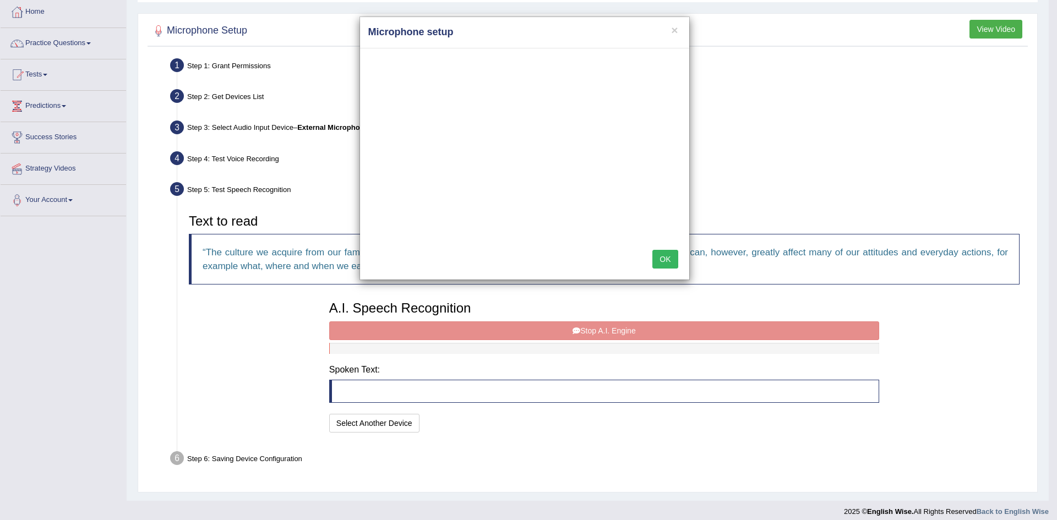
click at [666, 262] on button "OK" at bounding box center [665, 259] width 25 height 19
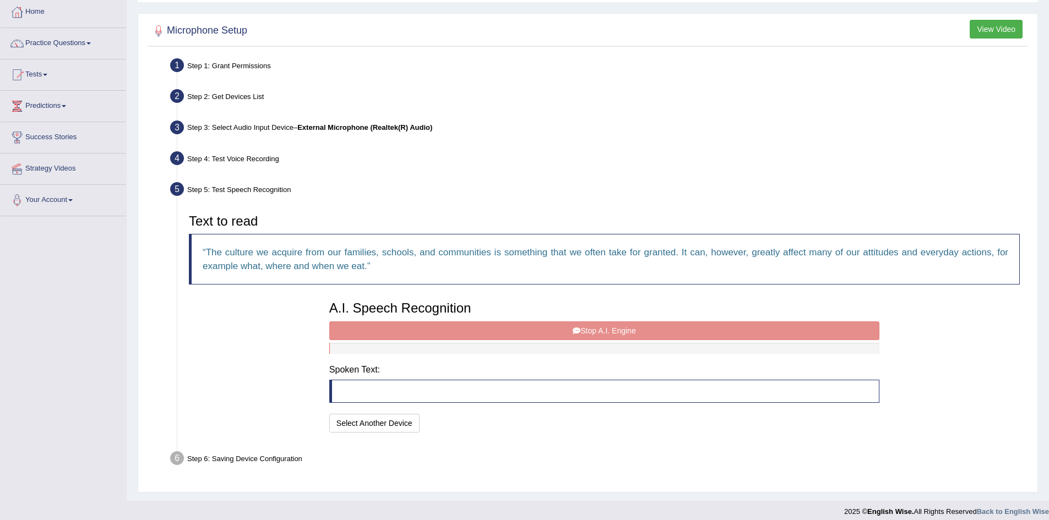
click at [1013, 32] on button "View Video" at bounding box center [996, 29] width 53 height 19
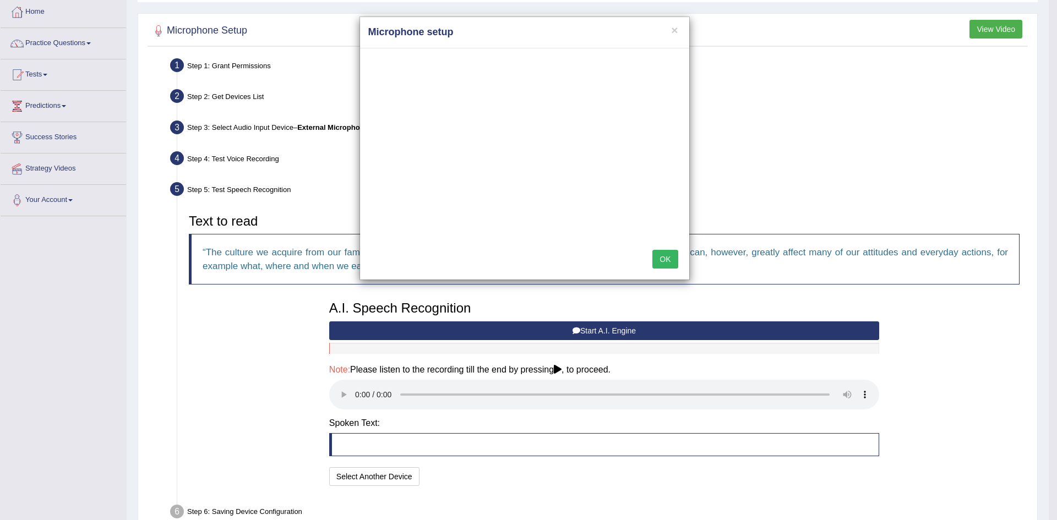
drag, startPoint x: 667, startPoint y: 254, endPoint x: 665, endPoint y: 260, distance: 5.7
click at [666, 254] on button "OK" at bounding box center [665, 259] width 25 height 19
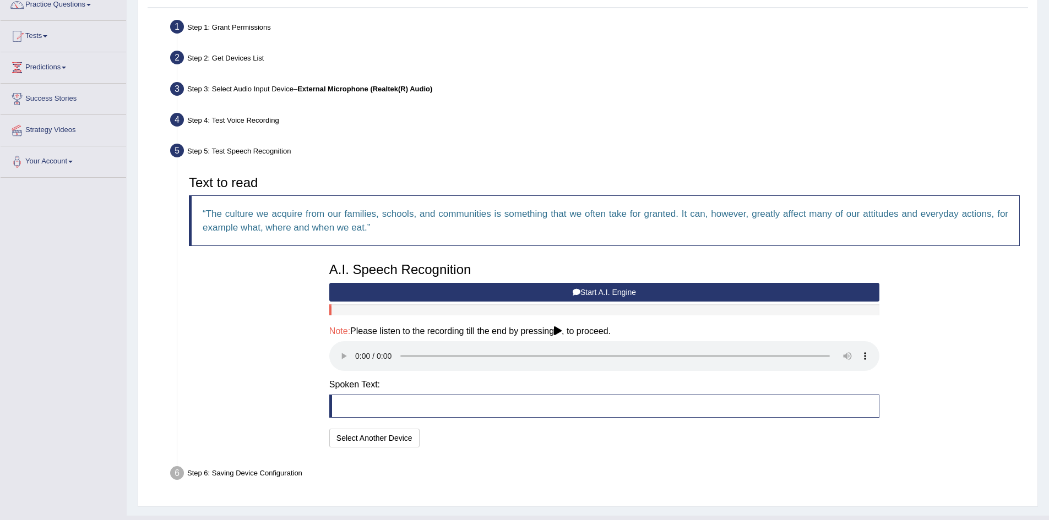
scroll to position [120, 0]
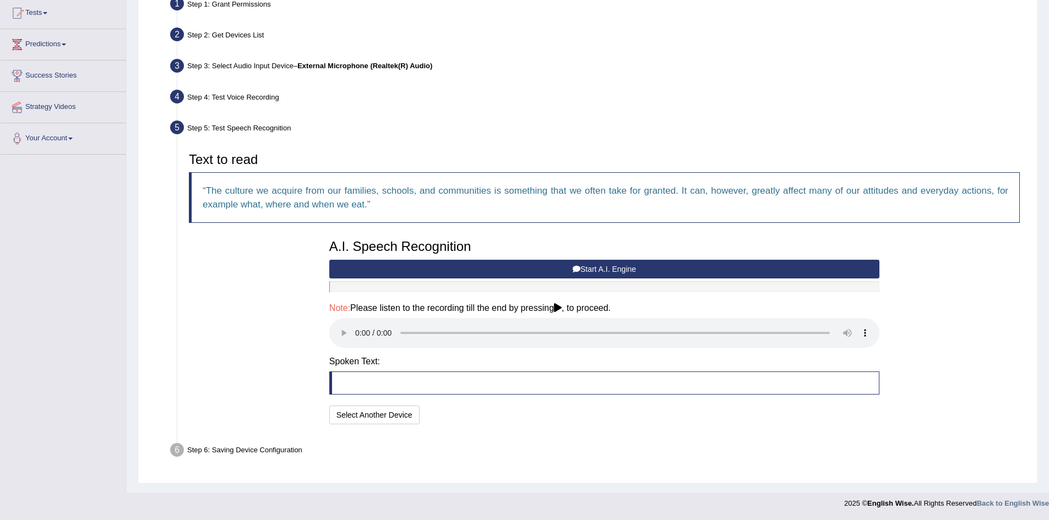
click at [561, 308] on icon at bounding box center [558, 307] width 8 height 9
click at [384, 411] on button "Select Another Device" at bounding box center [374, 415] width 90 height 19
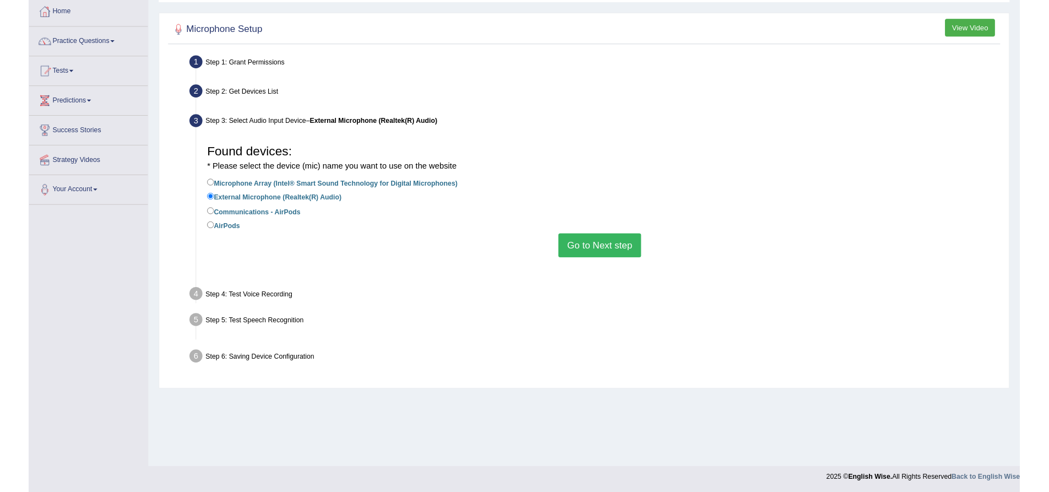
scroll to position [58, 0]
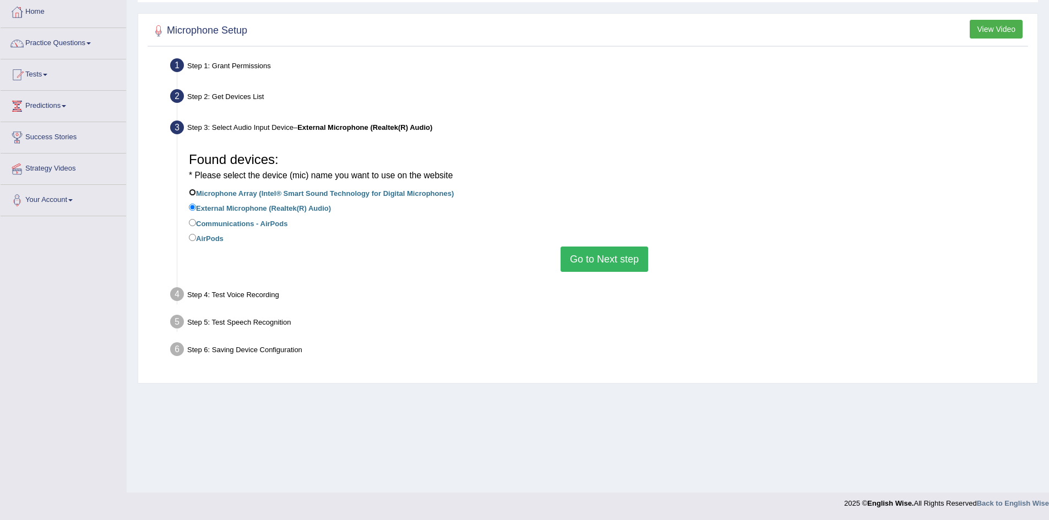
click at [194, 194] on input "Microphone Array (Intel® Smart Sound Technology for Digital Microphones)" at bounding box center [192, 192] width 7 height 7
radio input "true"
click at [604, 265] on button "Go to Next step" at bounding box center [605, 259] width 88 height 25
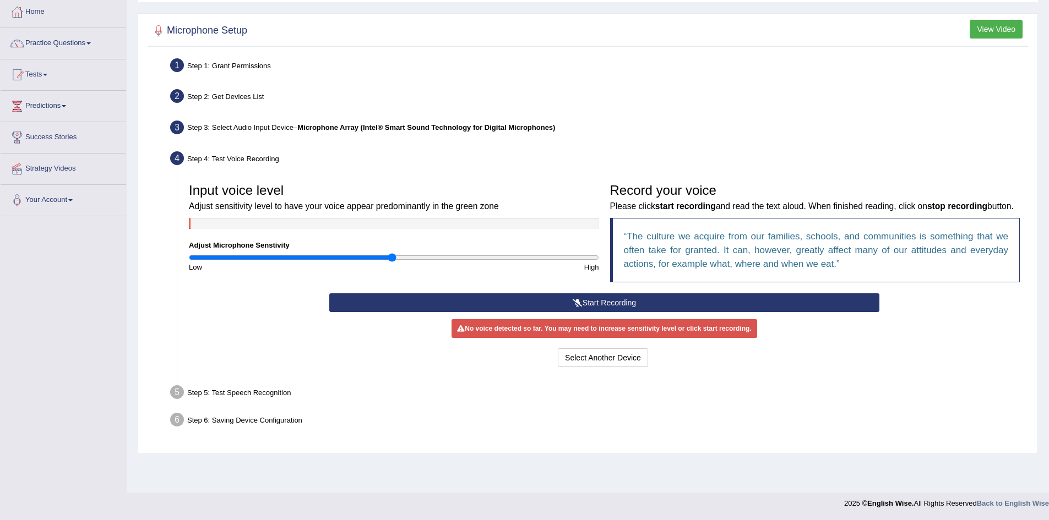
click at [584, 312] on button "Start Recording" at bounding box center [604, 303] width 550 height 19
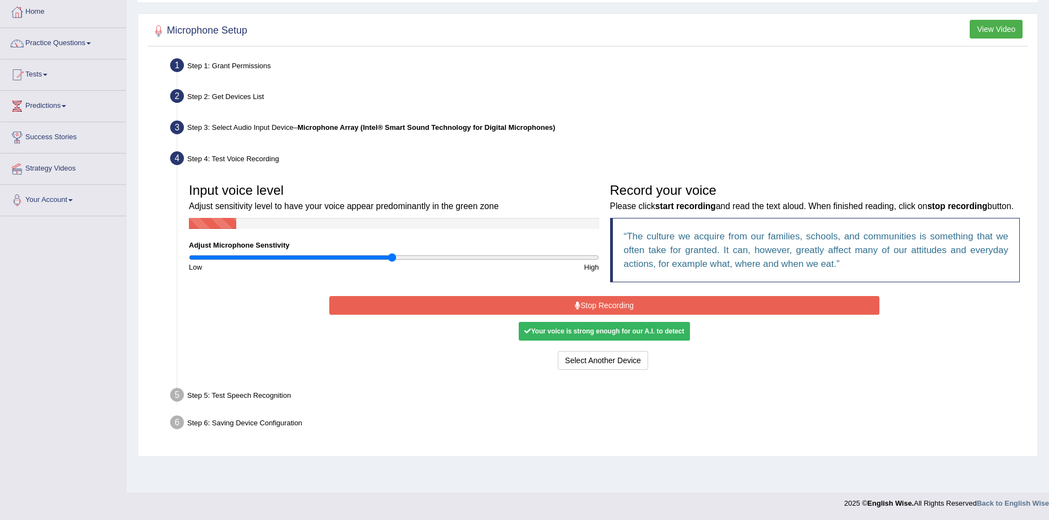
click at [590, 341] on div "Your voice is strong enough for our A.I. to detect" at bounding box center [604, 331] width 171 height 19
click at [611, 315] on button "Stop Recording" at bounding box center [604, 305] width 550 height 19
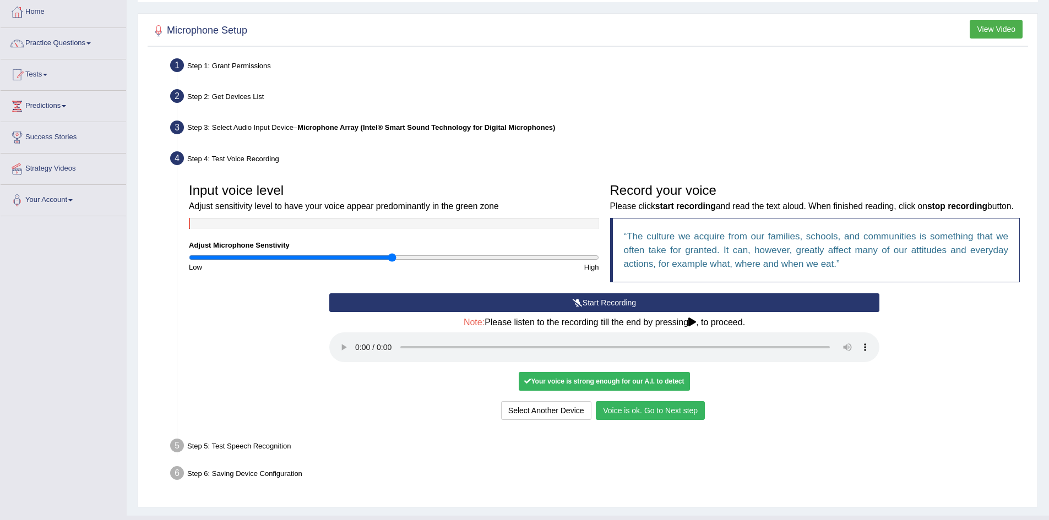
click at [632, 420] on button "Voice is ok. Go to Next step" at bounding box center [650, 410] width 109 height 19
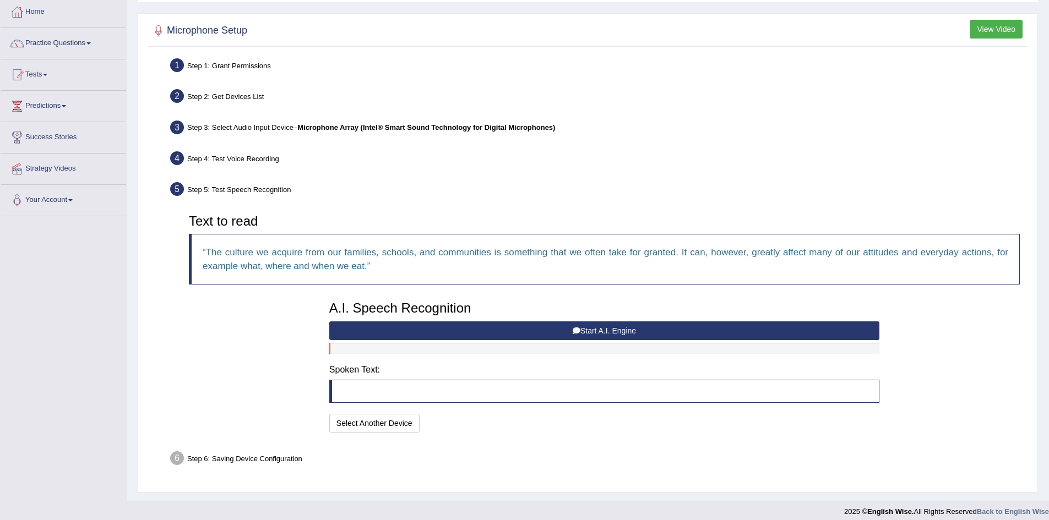
click at [551, 329] on button "Start A.I. Engine" at bounding box center [604, 331] width 550 height 19
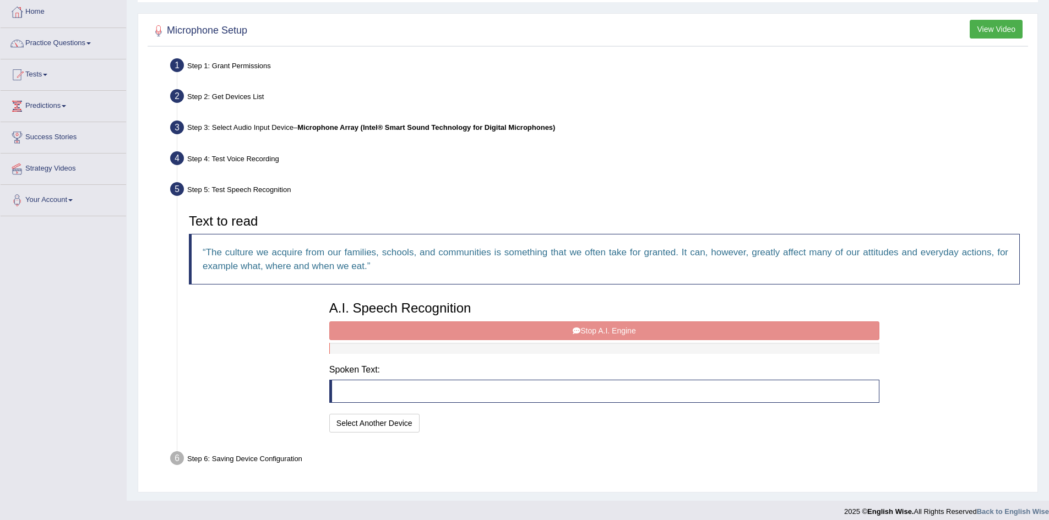
click at [373, 393] on blockquote at bounding box center [604, 391] width 550 height 23
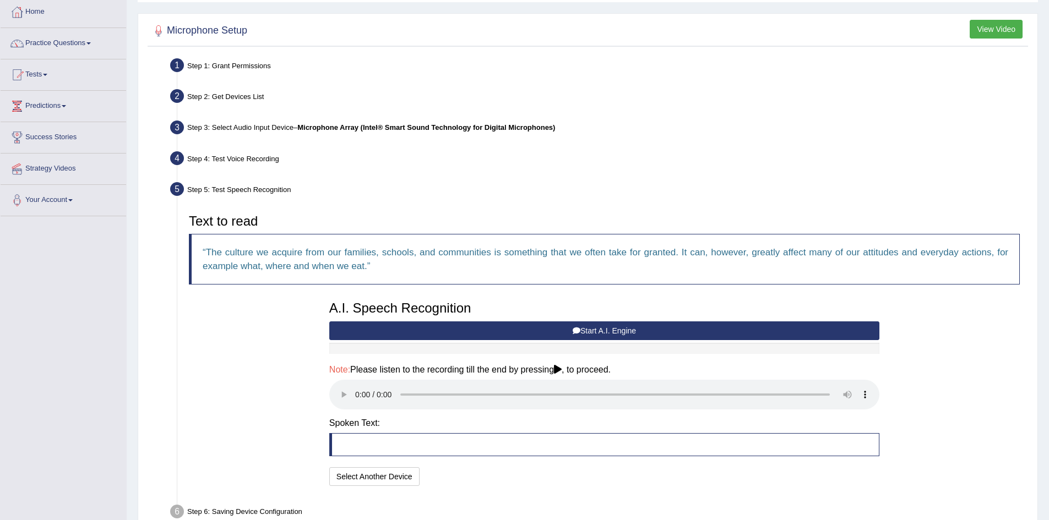
click at [465, 326] on button "Start A.I. Engine" at bounding box center [604, 331] width 550 height 19
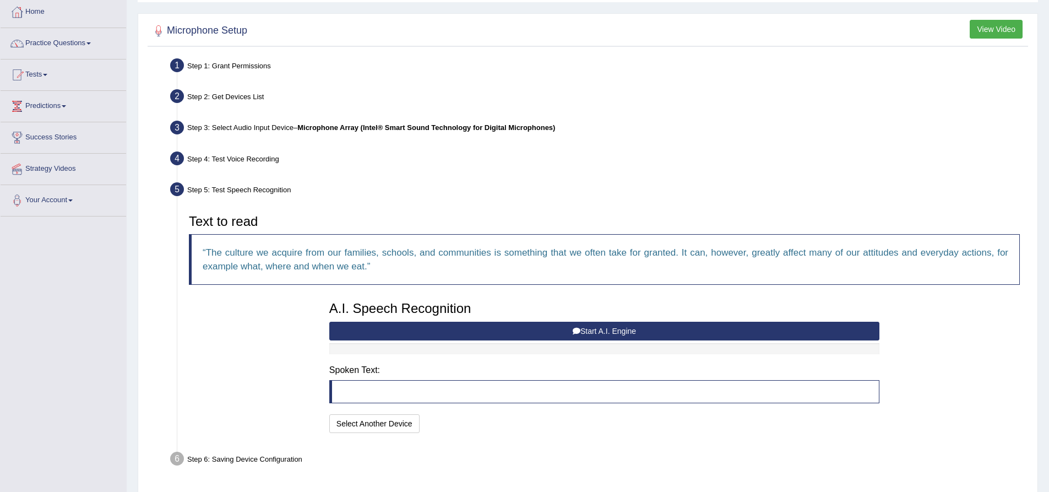
click at [472, 329] on button "Start A.I. Engine" at bounding box center [604, 331] width 550 height 19
click at [483, 327] on button "Start A.I. Engine" at bounding box center [604, 331] width 550 height 19
click at [486, 331] on button "Start A.I. Engine" at bounding box center [604, 331] width 550 height 19
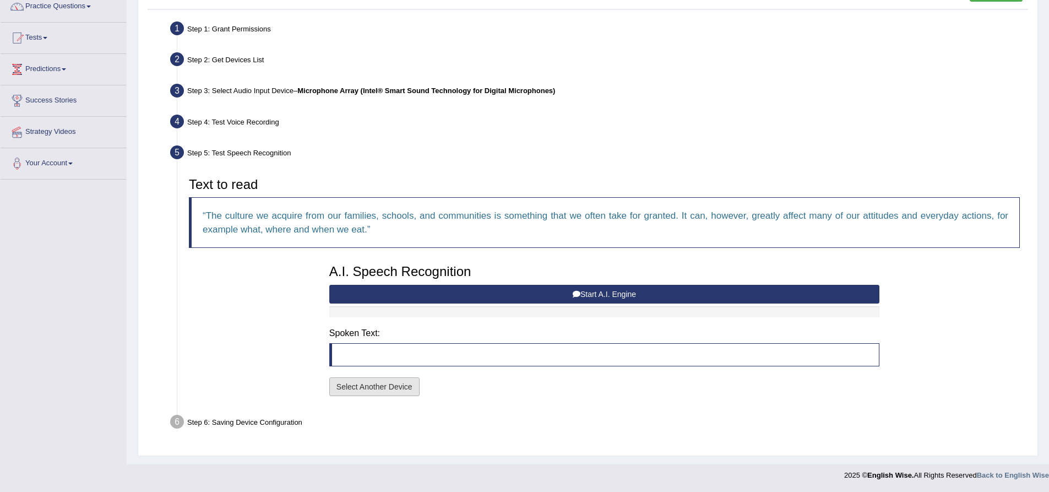
click at [388, 388] on button "Select Another Device" at bounding box center [374, 386] width 90 height 19
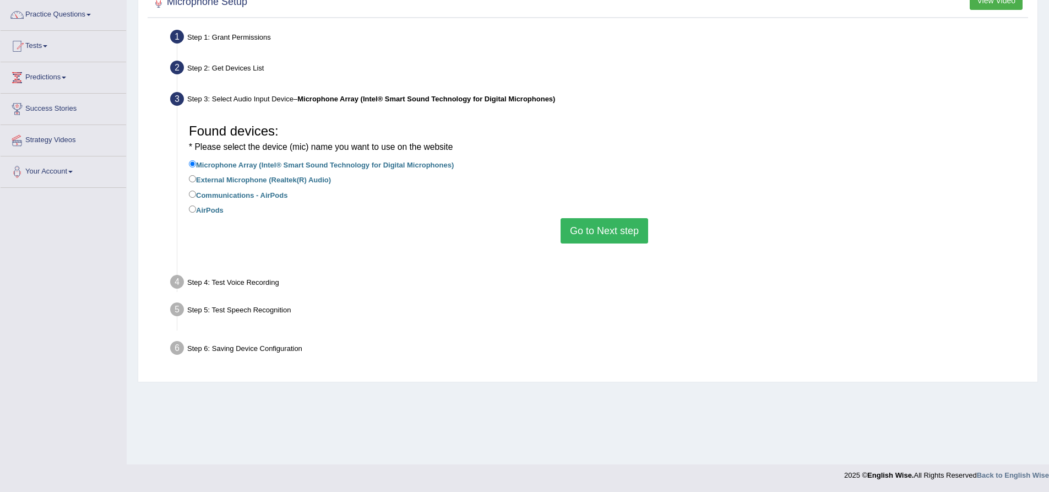
scroll to position [86, 0]
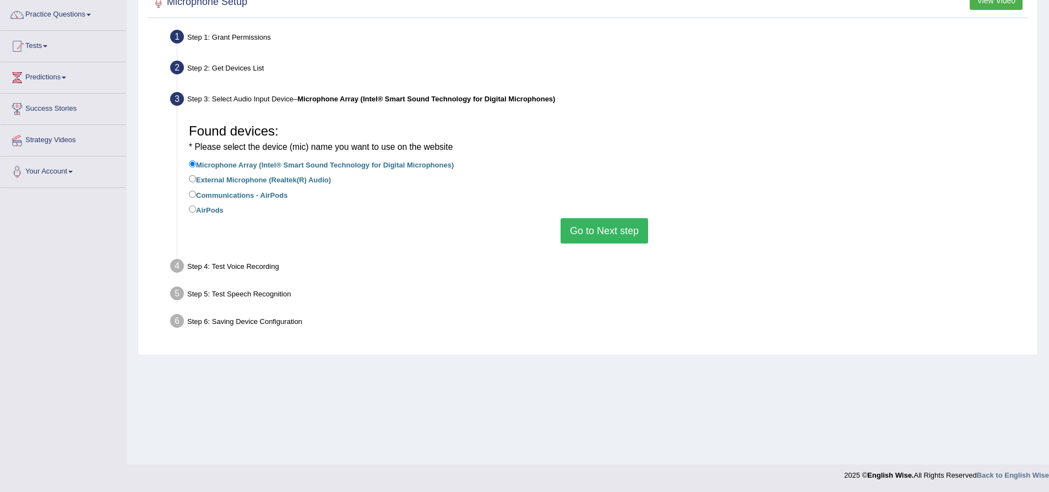
click at [572, 234] on button "Go to Next step" at bounding box center [605, 230] width 88 height 25
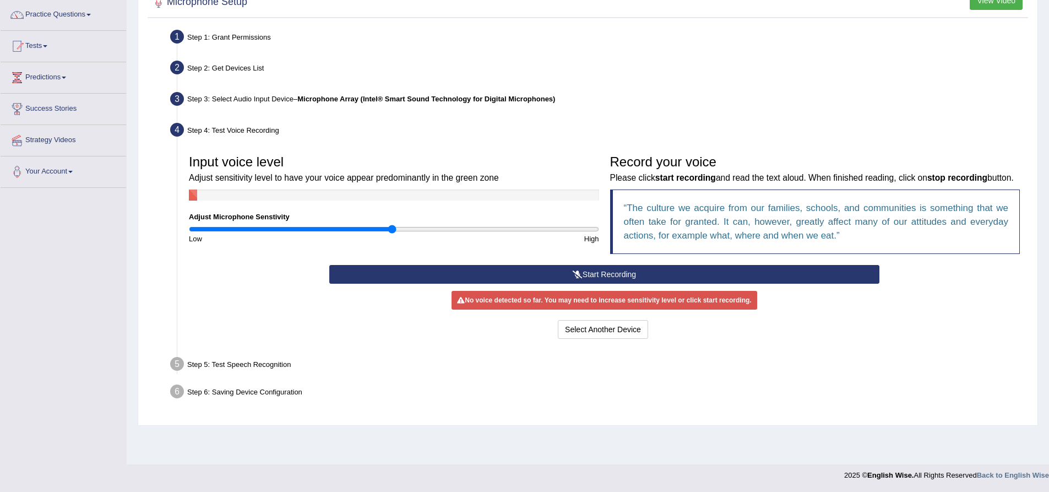
click at [546, 284] on button "Start Recording" at bounding box center [604, 274] width 550 height 19
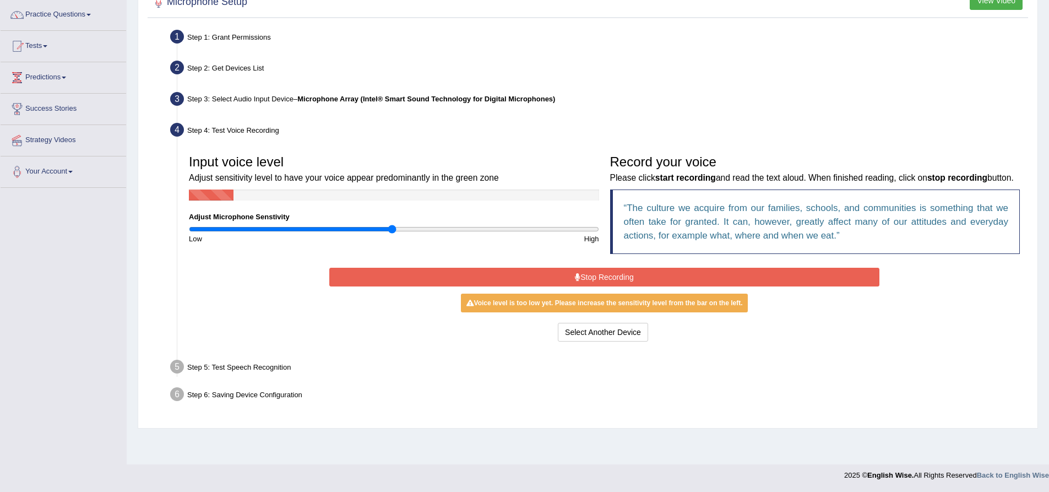
click at [645, 286] on button "Stop Recording" at bounding box center [604, 277] width 550 height 19
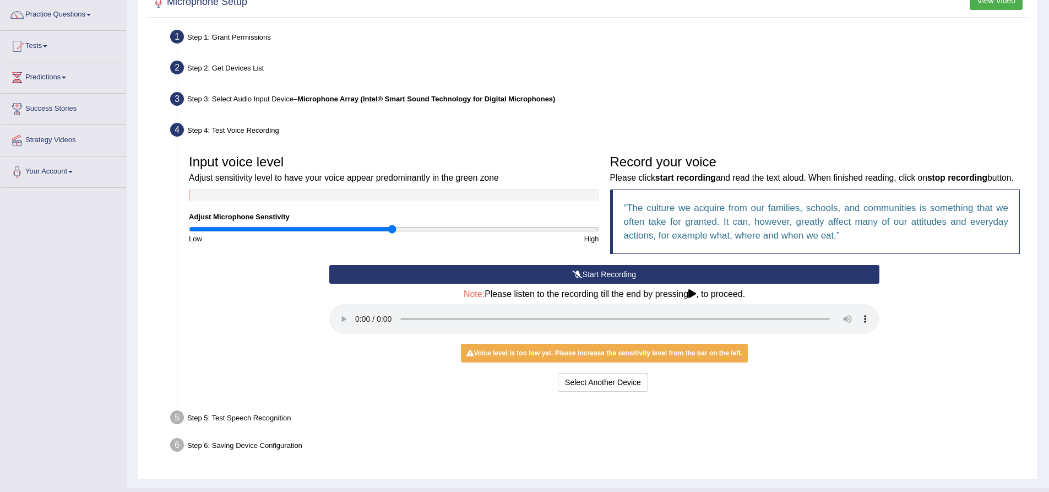
click at [590, 284] on button "Start Recording" at bounding box center [604, 274] width 550 height 19
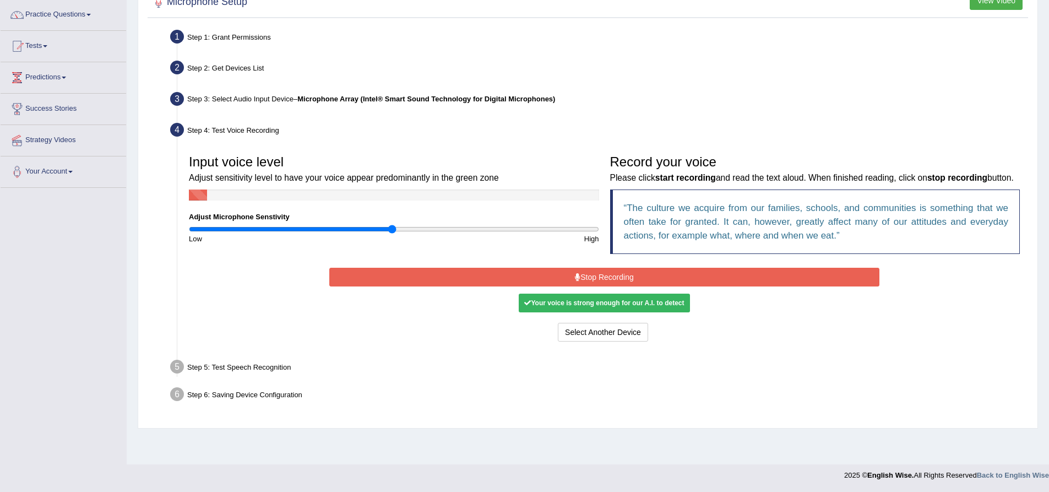
click at [665, 286] on button "Stop Recording" at bounding box center [604, 277] width 550 height 19
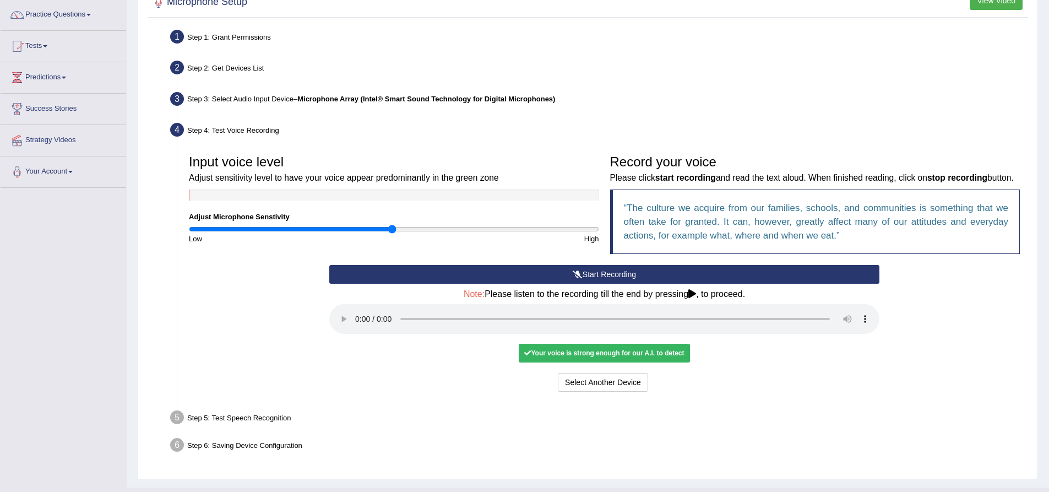
click at [692, 298] on icon at bounding box center [692, 293] width 8 height 9
click at [639, 392] on button "Voice is ok. Go to Next step" at bounding box center [650, 382] width 109 height 19
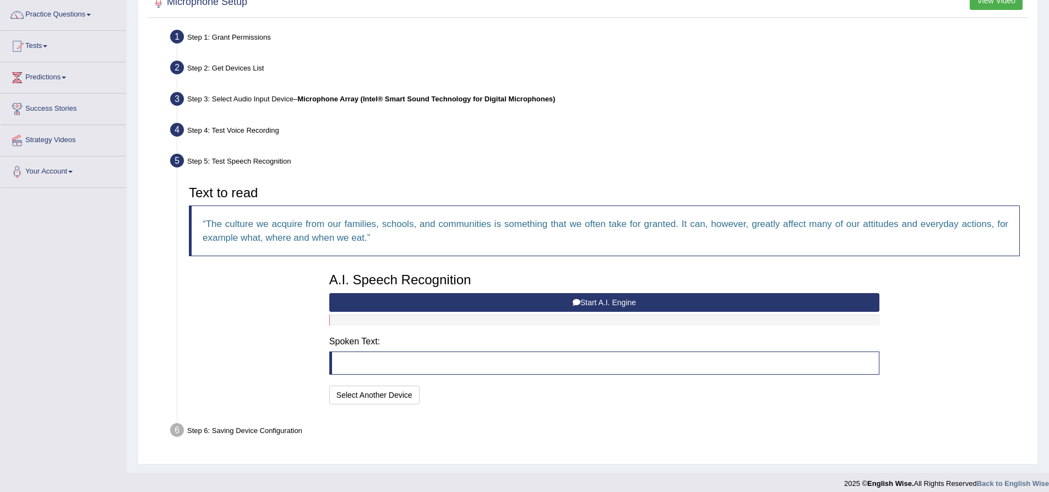
click at [543, 298] on button "Start A.I. Engine" at bounding box center [604, 302] width 550 height 19
click at [543, 298] on div "A.I. Speech Recognition Start A.I. Engine Stop A.I. Engine Note: Please listen …" at bounding box center [604, 337] width 561 height 140
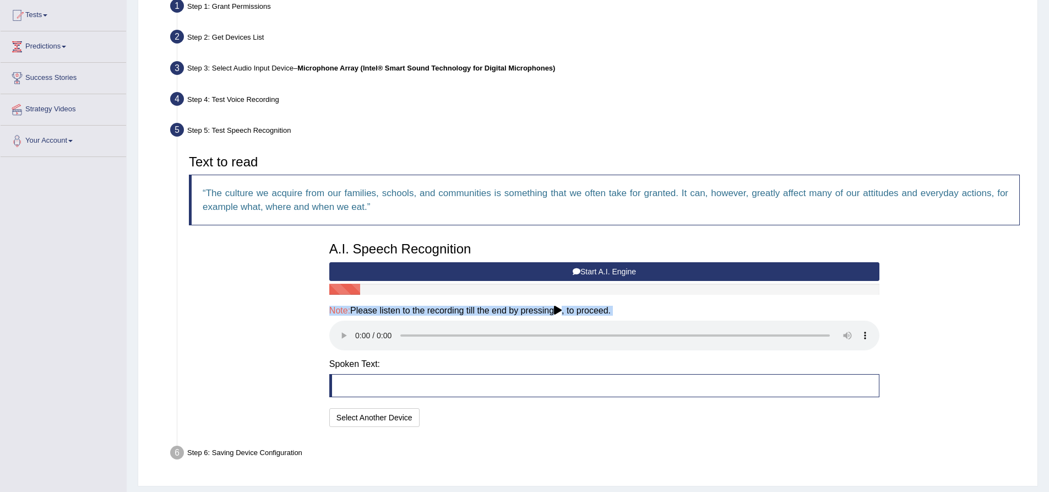
scroll to position [148, 0]
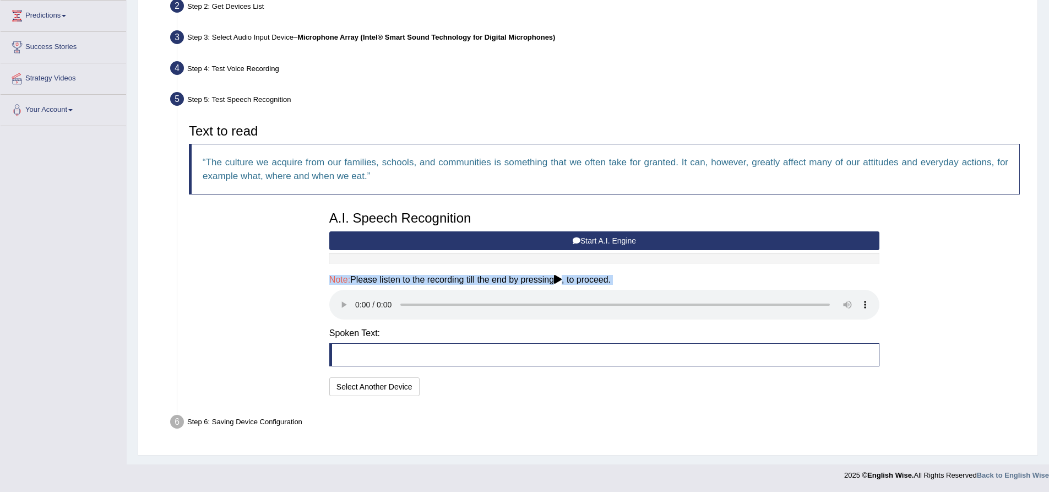
click at [444, 242] on button "Start A.I. Engine" at bounding box center [604, 240] width 550 height 19
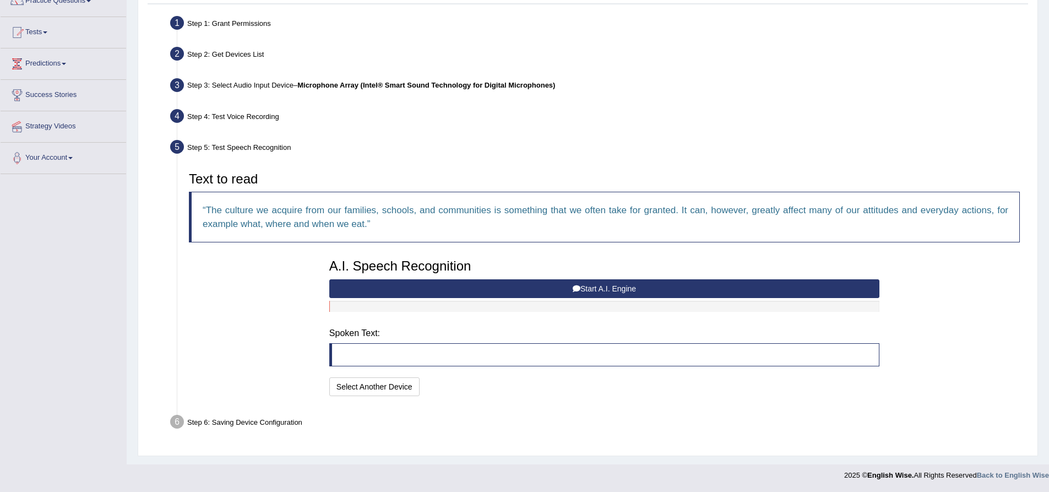
scroll to position [95, 0]
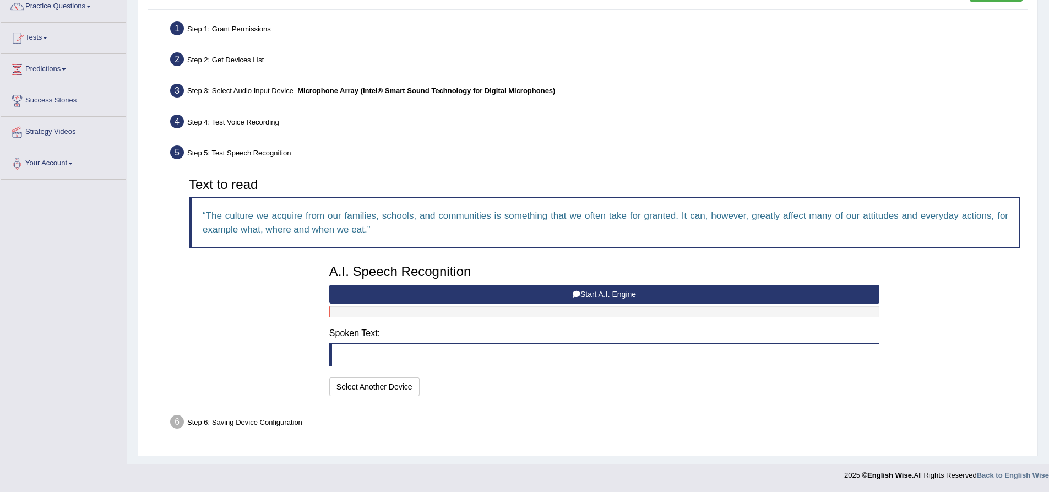
click at [433, 292] on button "Start A.I. Engine" at bounding box center [604, 294] width 550 height 19
click at [397, 291] on button "Start A.I. Engine" at bounding box center [604, 294] width 550 height 19
click at [393, 357] on blockquote at bounding box center [604, 354] width 550 height 23
click at [401, 387] on button "Select Another Device" at bounding box center [374, 386] width 90 height 19
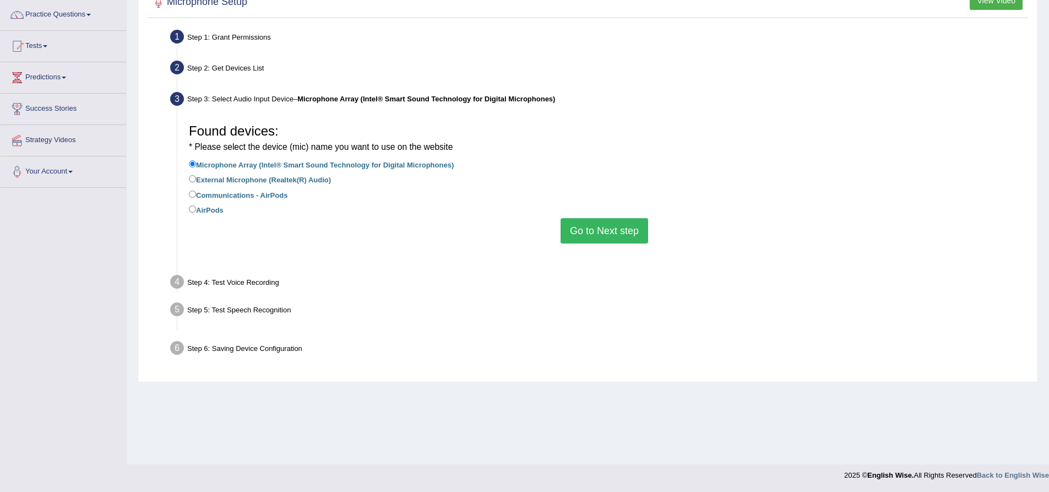
scroll to position [86, 0]
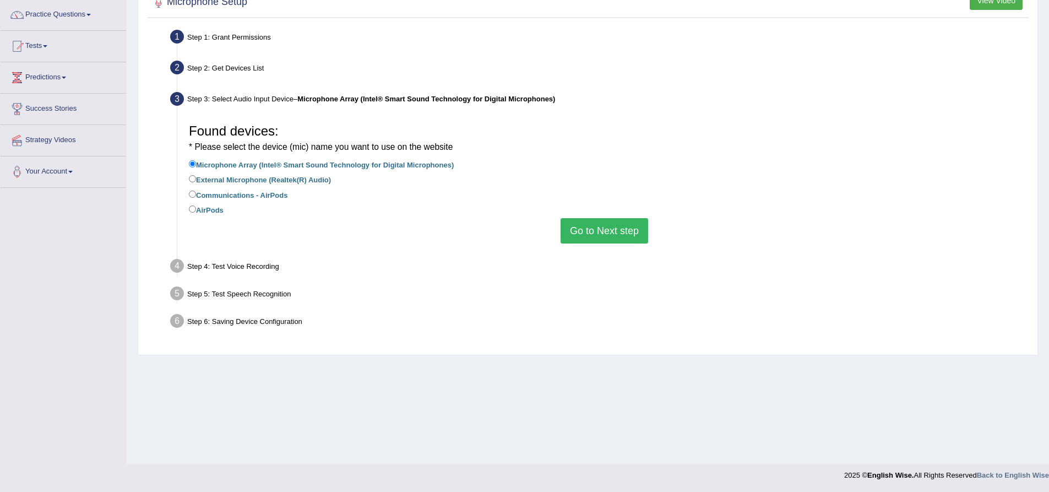
click at [583, 242] on button "Go to Next step" at bounding box center [605, 230] width 88 height 25
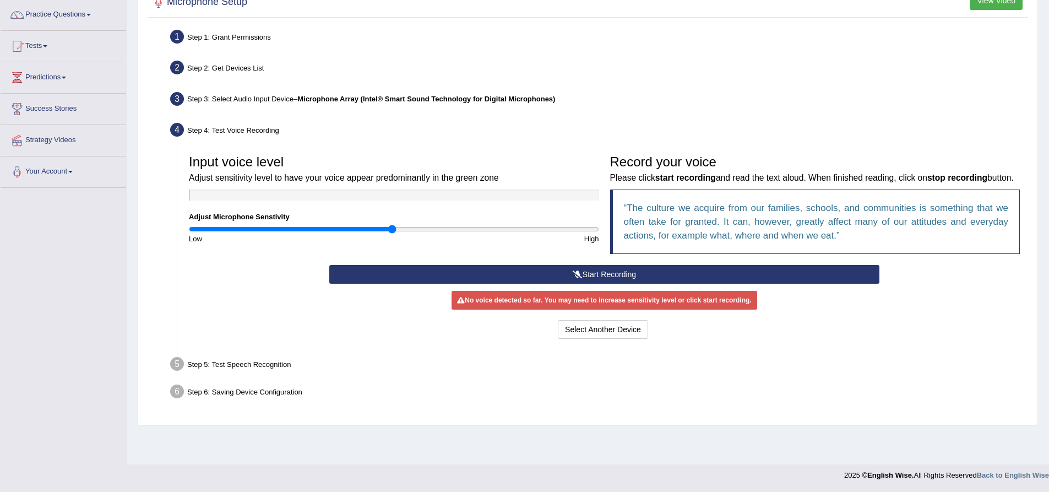
click at [606, 284] on button "Start Recording" at bounding box center [604, 274] width 550 height 19
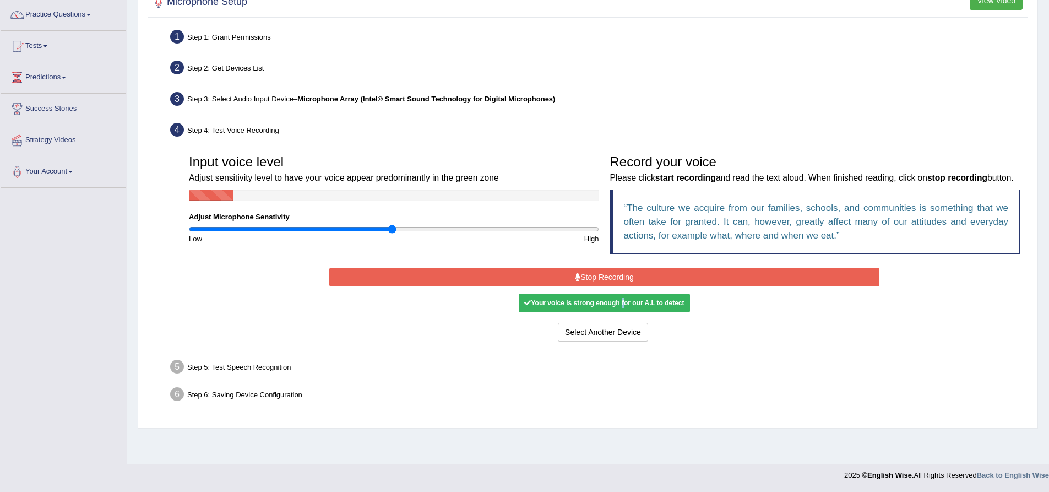
click at [619, 312] on div "Your voice is strong enough for our A.I. to detect" at bounding box center [604, 303] width 171 height 19
click at [631, 286] on button "Stop Recording" at bounding box center [604, 277] width 550 height 19
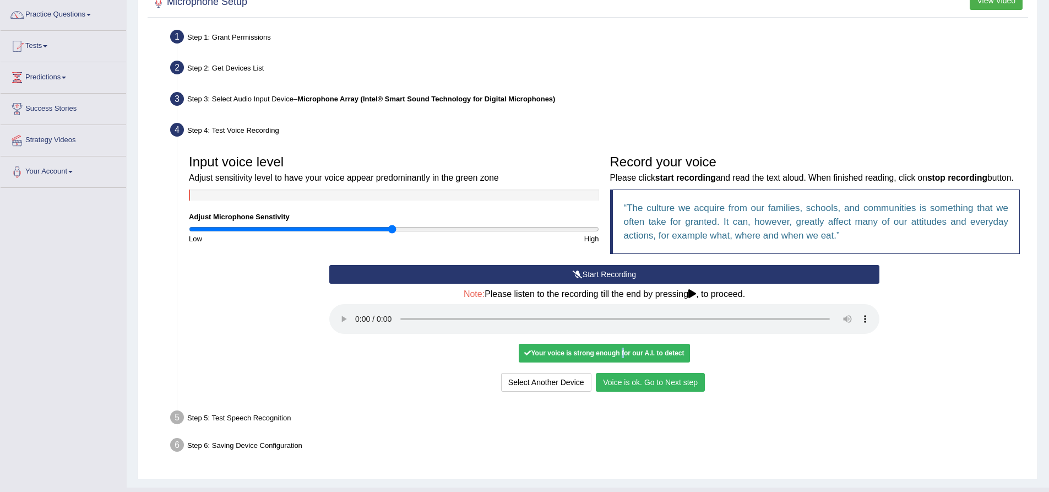
click at [673, 392] on button "Voice is ok. Go to Next step" at bounding box center [650, 382] width 109 height 19
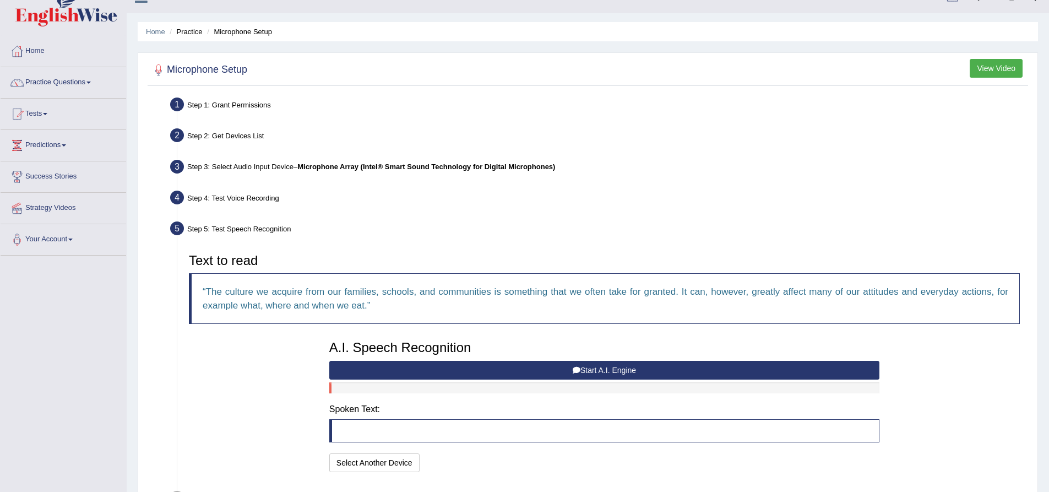
scroll to position [0, 0]
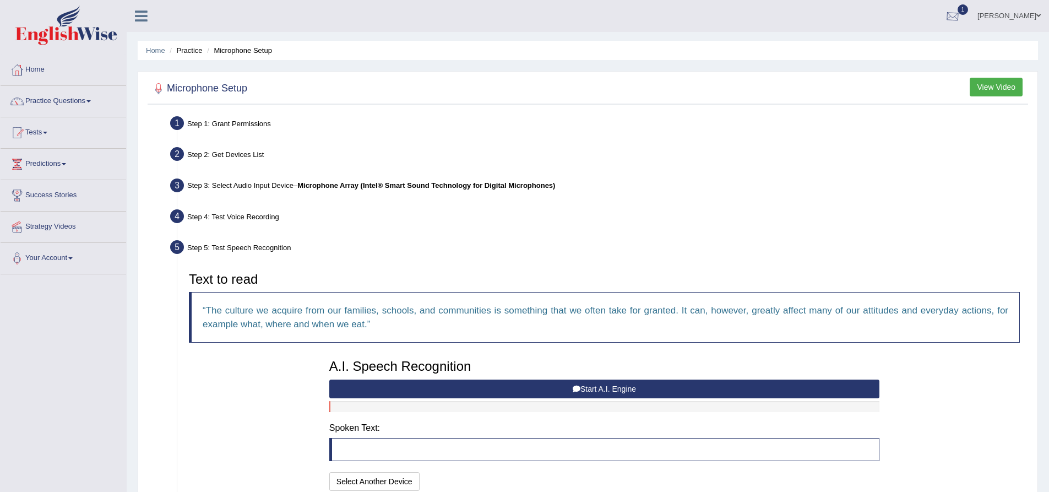
click at [961, 14] on div at bounding box center [953, 16] width 17 height 17
click at [908, 78] on strong "See All Alerts" at bounding box center [883, 78] width 49 height 9
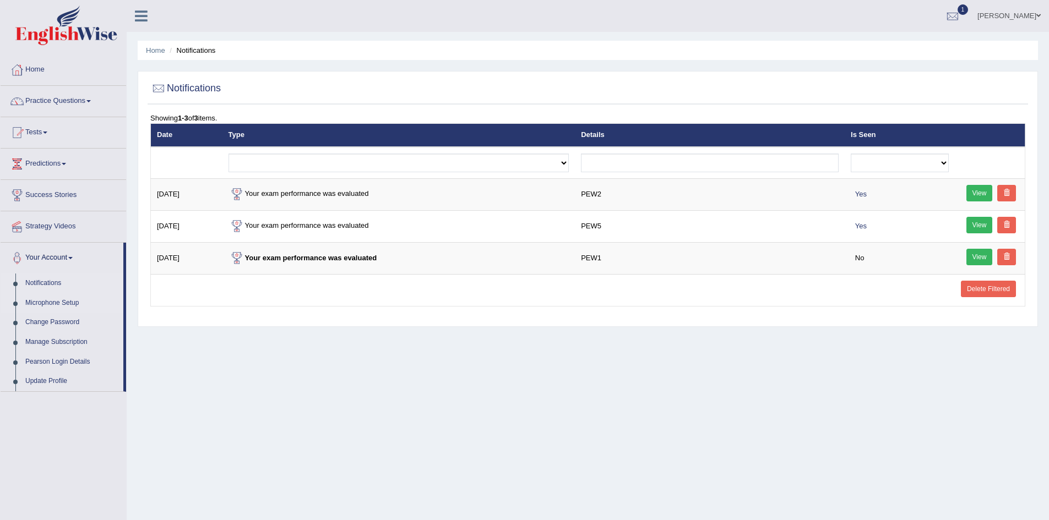
click at [55, 300] on link "Microphone Setup" at bounding box center [71, 304] width 103 height 20
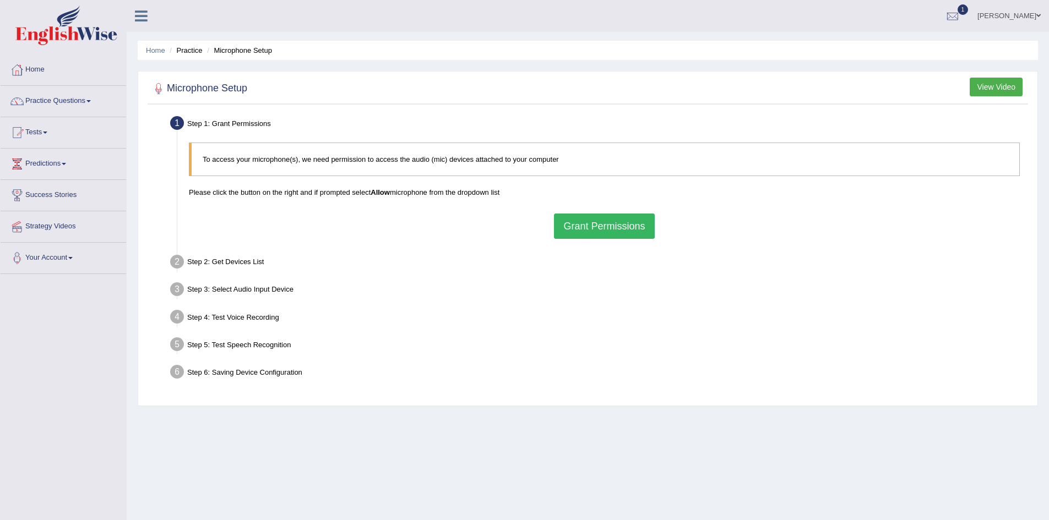
click at [573, 232] on button "Grant Permissions" at bounding box center [604, 226] width 100 height 25
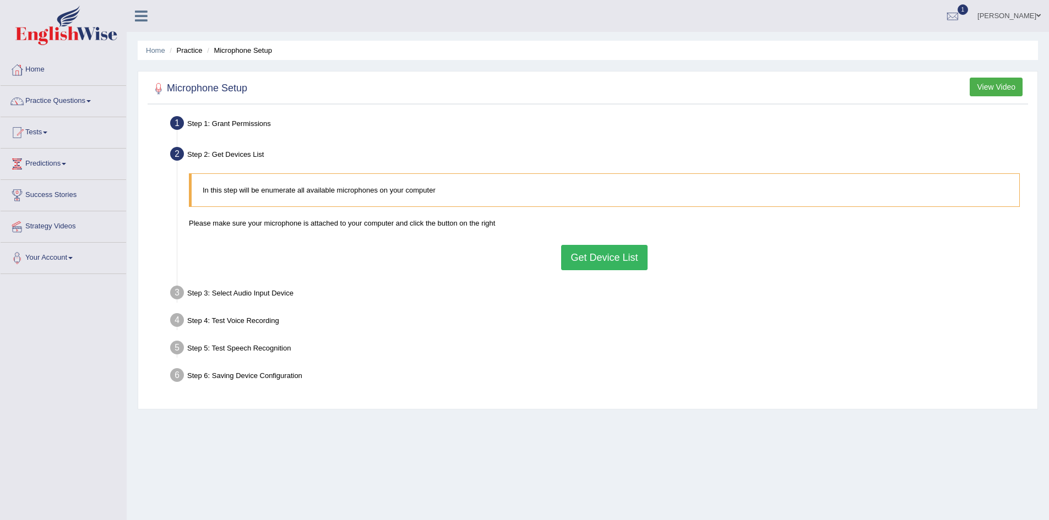
drag, startPoint x: 604, startPoint y: 259, endPoint x: 585, endPoint y: 254, distance: 19.4
click at [585, 254] on button "Get Device List" at bounding box center [604, 257] width 86 height 25
click at [585, 254] on div "In this step will be enumerate all available microphones on your computer Pleas…" at bounding box center [604, 221] width 842 height 107
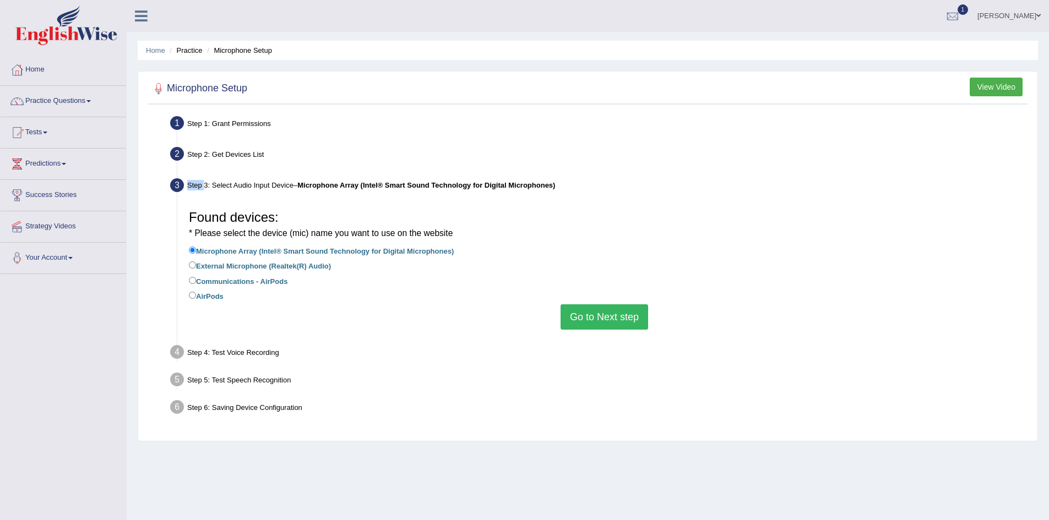
click at [621, 315] on button "Go to Next step" at bounding box center [605, 317] width 88 height 25
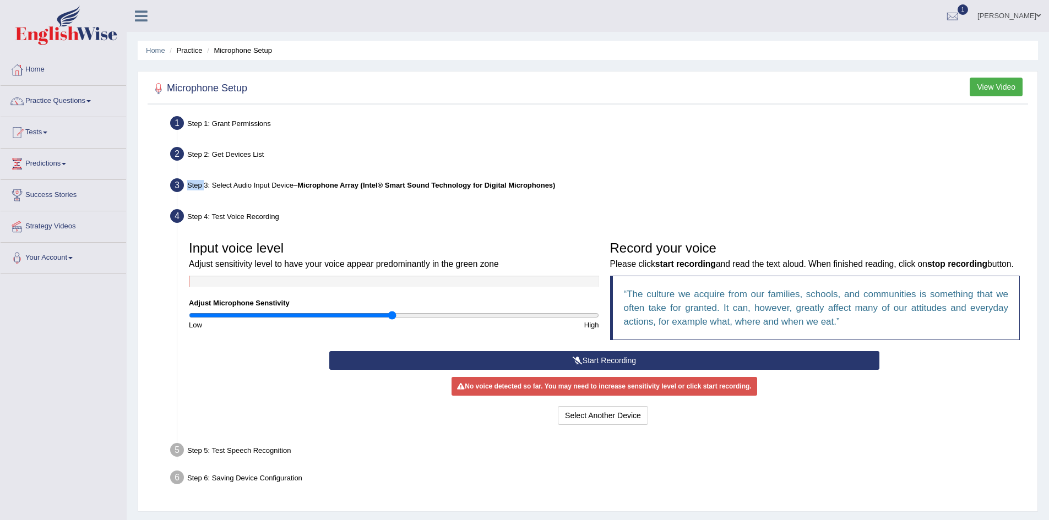
click at [547, 370] on button "Start Recording" at bounding box center [604, 360] width 550 height 19
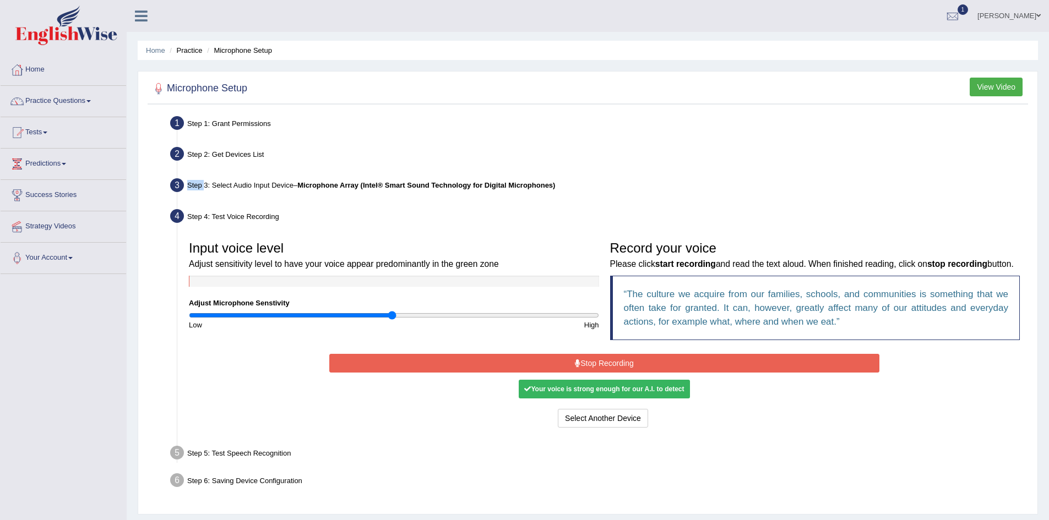
click at [616, 373] on button "Stop Recording" at bounding box center [604, 363] width 550 height 19
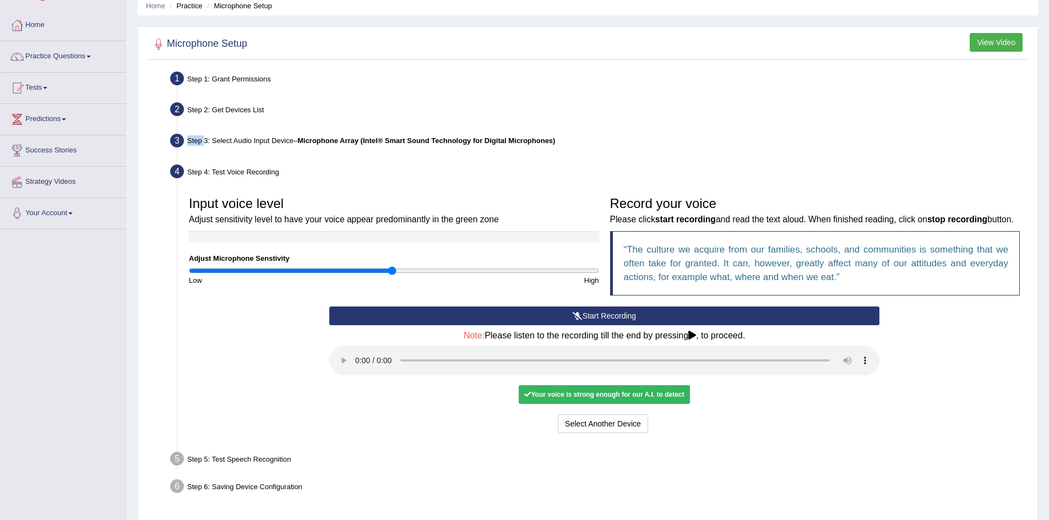
scroll to position [95, 0]
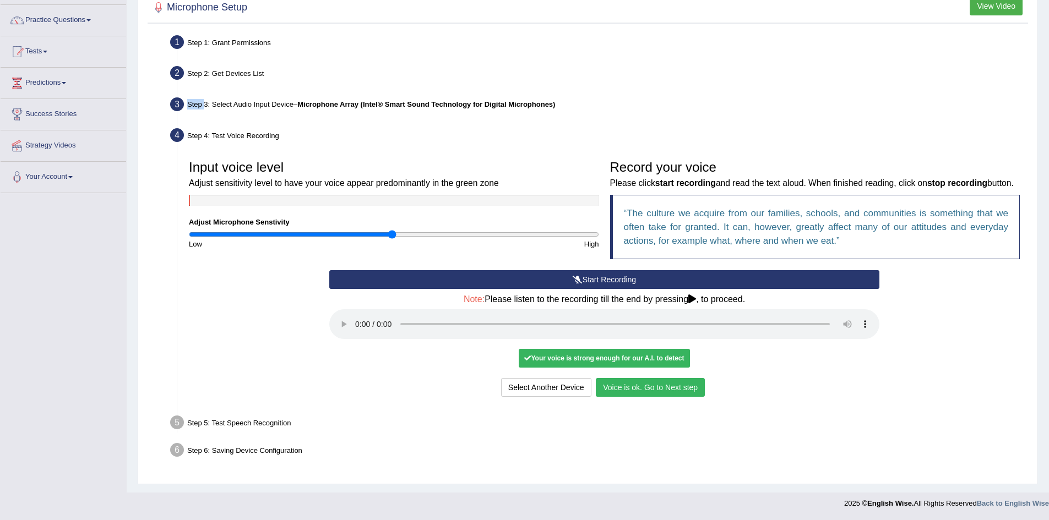
click at [648, 379] on button "Voice is ok. Go to Next step" at bounding box center [650, 387] width 109 height 19
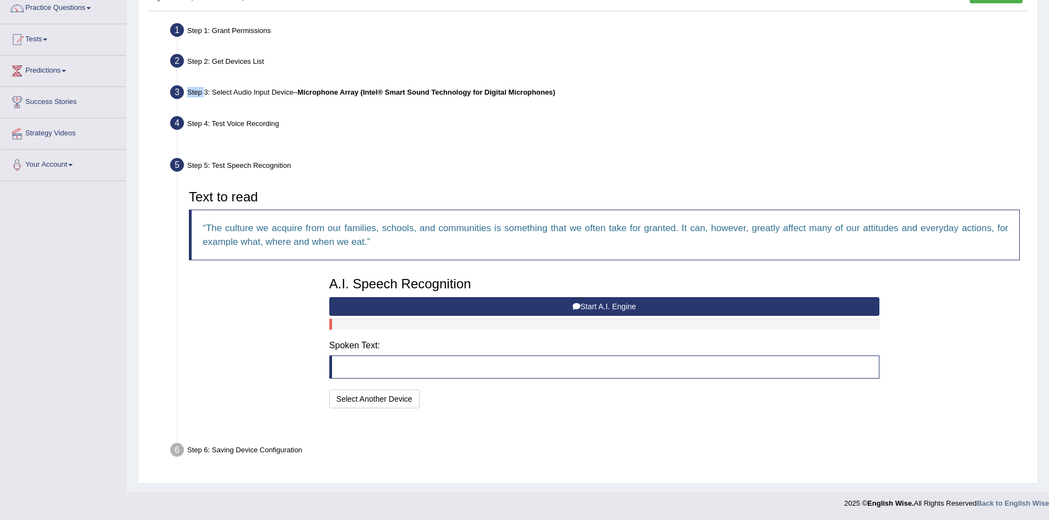
scroll to position [66, 0]
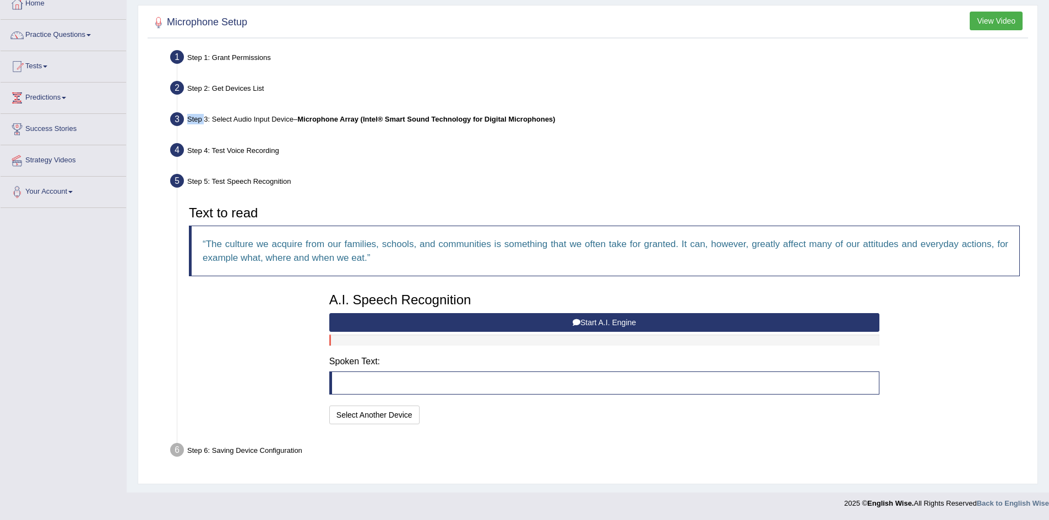
click at [480, 328] on button "Start A.I. Engine" at bounding box center [604, 322] width 550 height 19
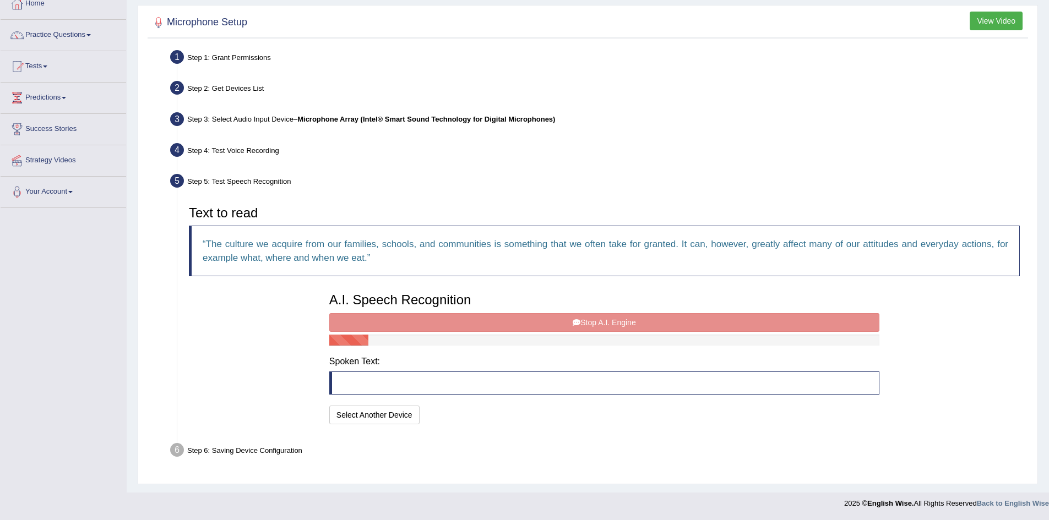
click at [544, 317] on div "A.I. Speech Recognition Start A.I. Engine Stop A.I. Engine Note: Please listen …" at bounding box center [604, 357] width 561 height 140
click at [546, 320] on div "A.I. Speech Recognition Start A.I. Engine Stop A.I. Engine Note: Please listen …" at bounding box center [604, 357] width 561 height 140
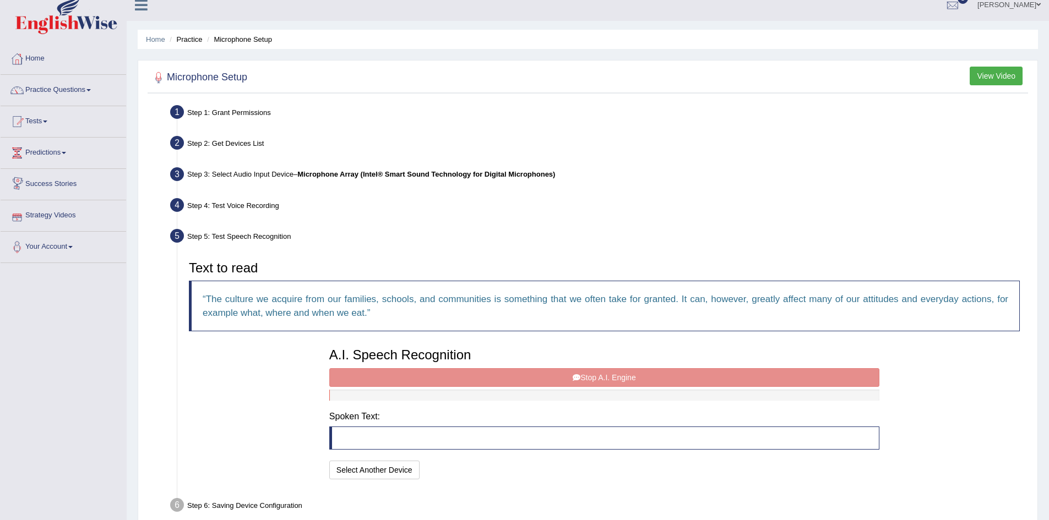
click at [64, 244] on link "Your Account" at bounding box center [64, 246] width 126 height 28
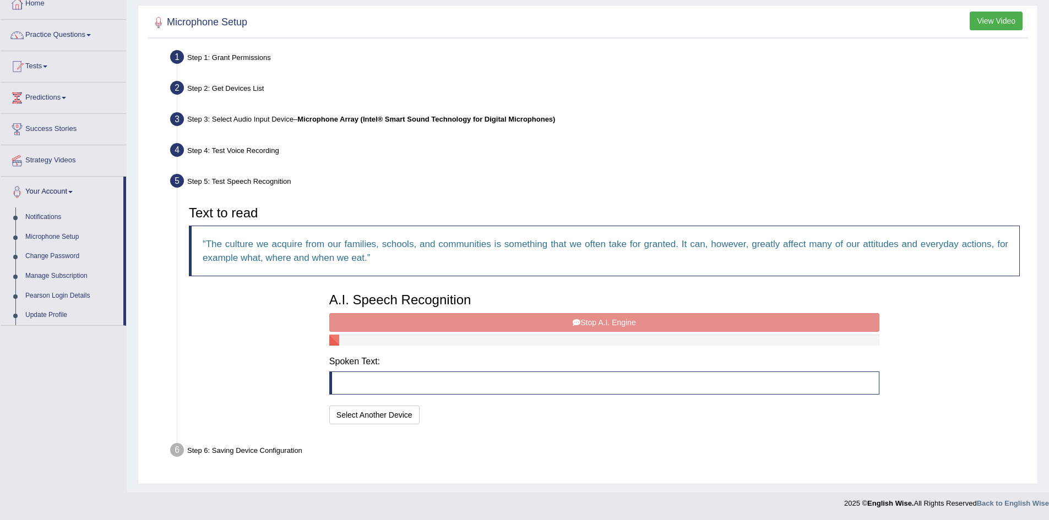
scroll to position [0, 0]
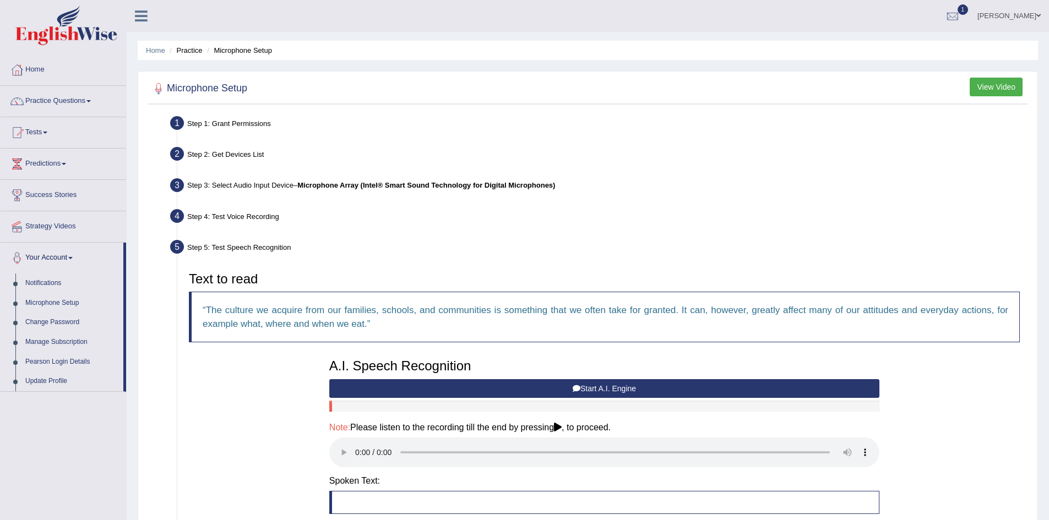
click at [573, 386] on icon at bounding box center [577, 389] width 8 height 8
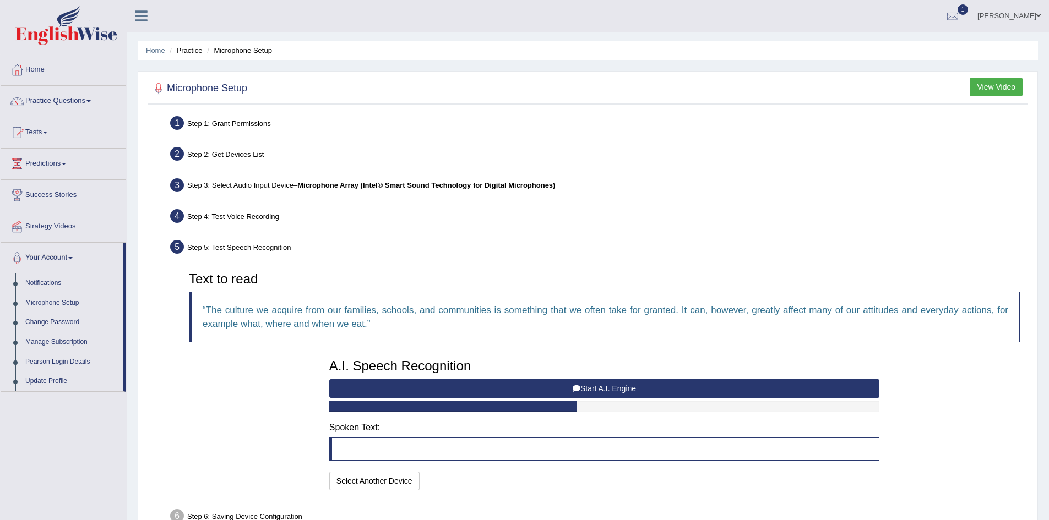
click at [559, 387] on button "Start A.I. Engine" at bounding box center [604, 388] width 550 height 19
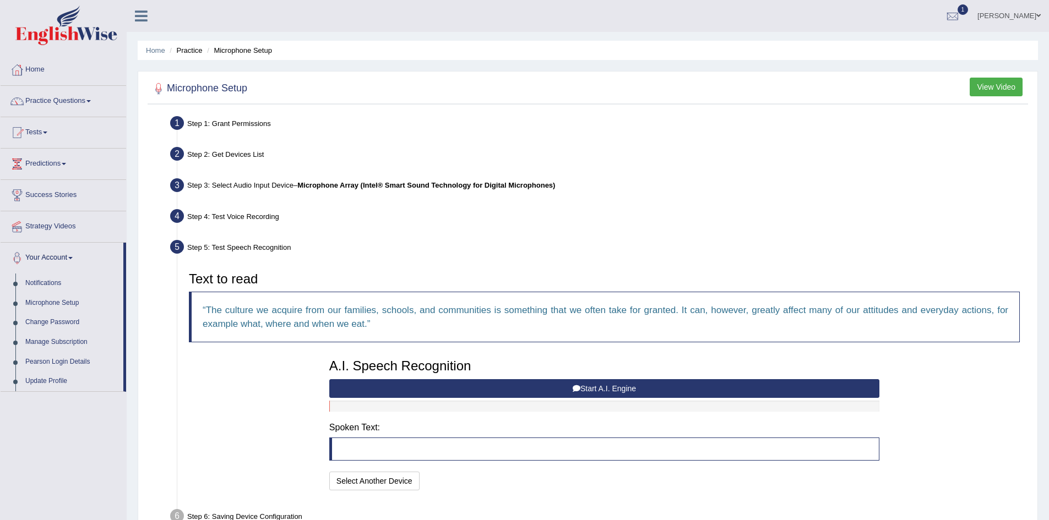
scroll to position [66, 0]
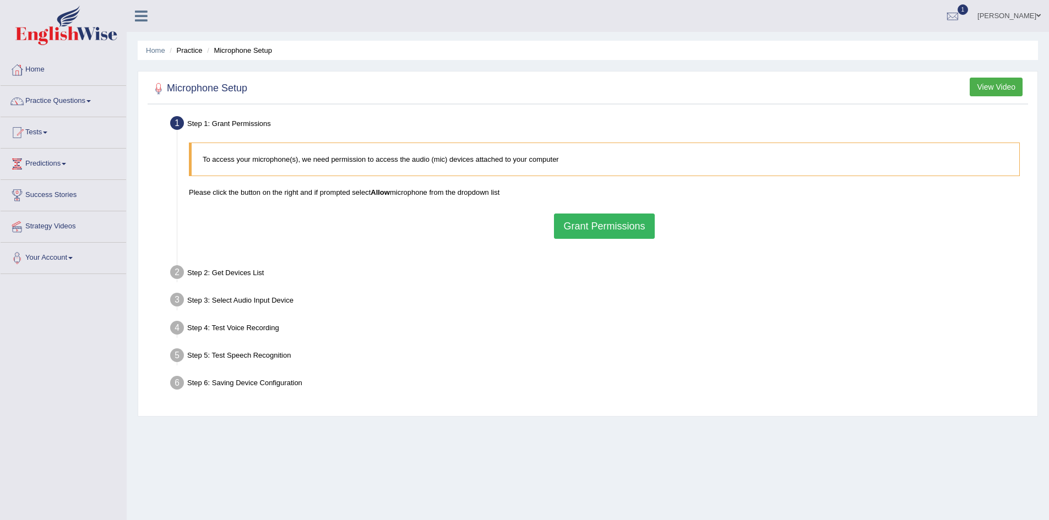
scroll to position [58, 0]
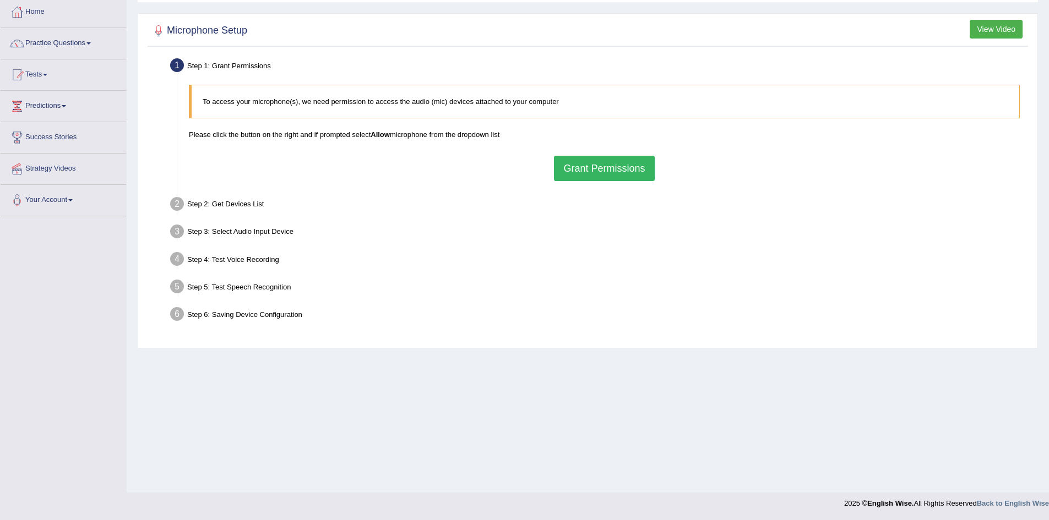
click at [559, 173] on button "Grant Permissions" at bounding box center [604, 168] width 100 height 25
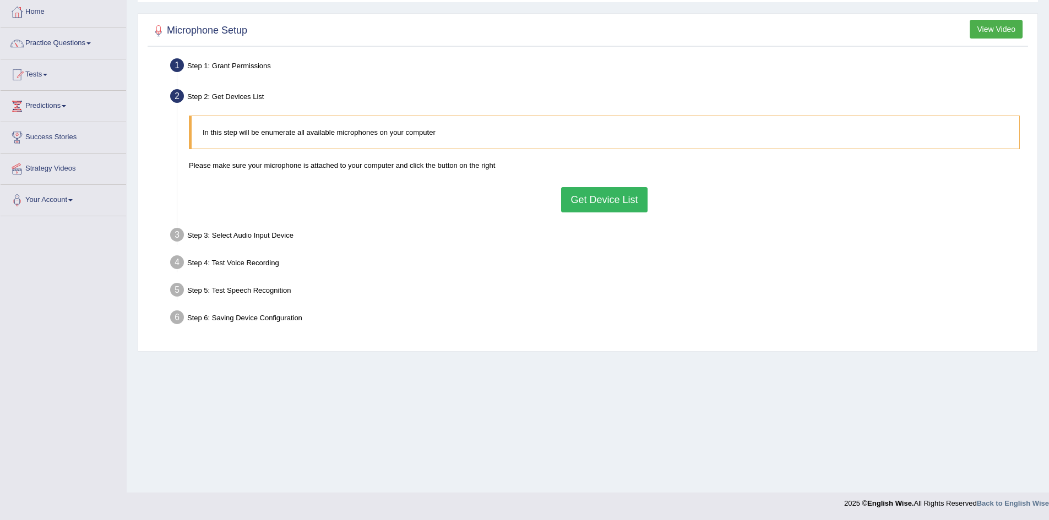
click at [576, 200] on button "Get Device List" at bounding box center [604, 199] width 86 height 25
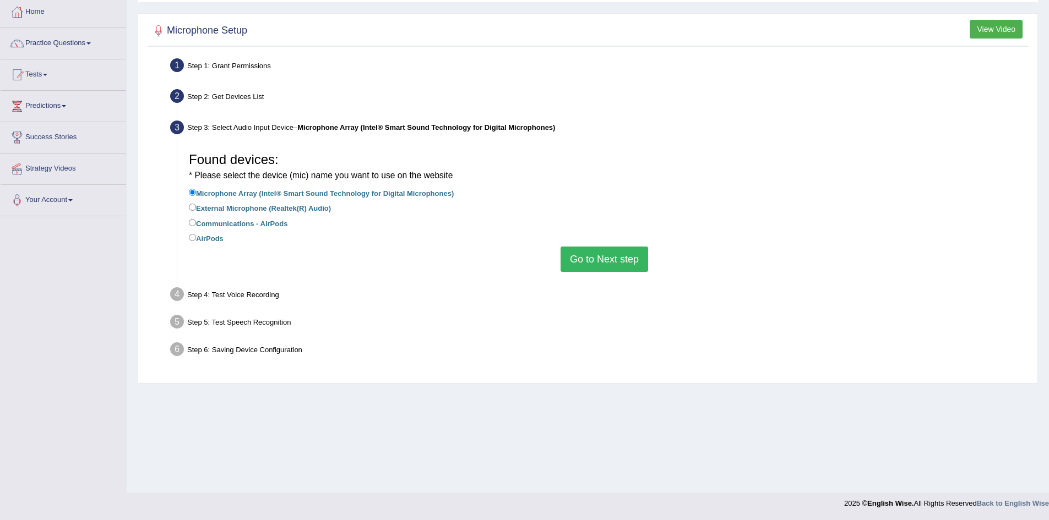
click at [596, 256] on button "Go to Next step" at bounding box center [605, 259] width 88 height 25
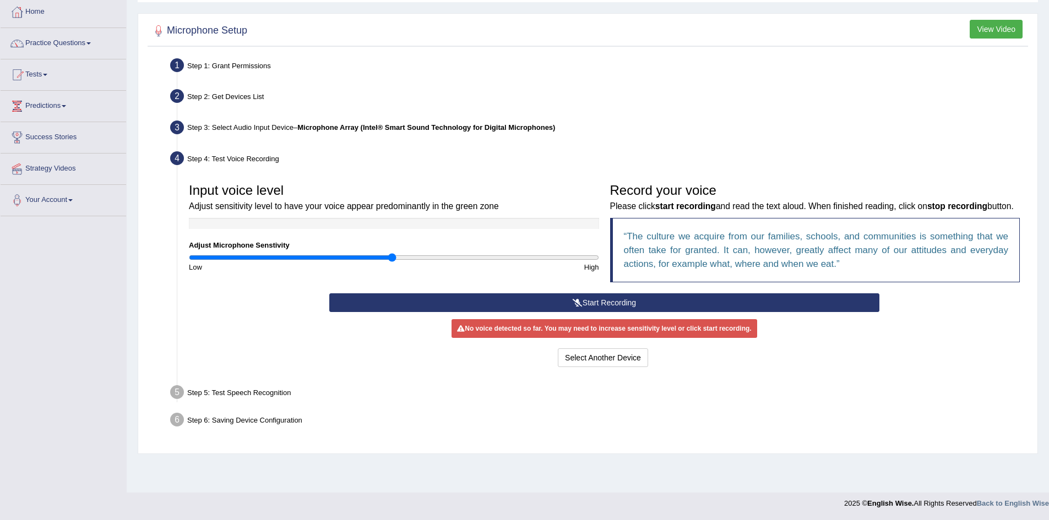
click at [523, 312] on button "Start Recording" at bounding box center [604, 303] width 550 height 19
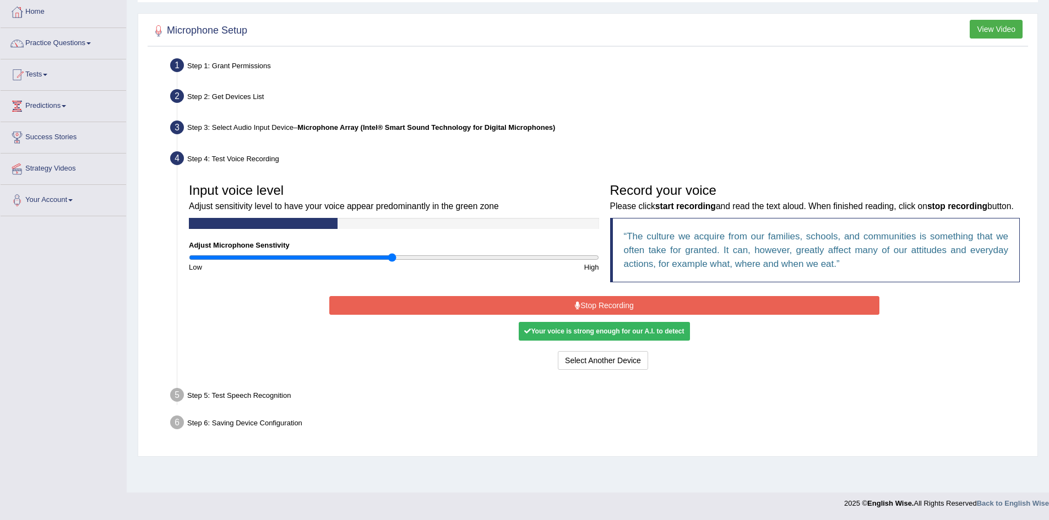
click at [522, 315] on button "Stop Recording" at bounding box center [604, 305] width 550 height 19
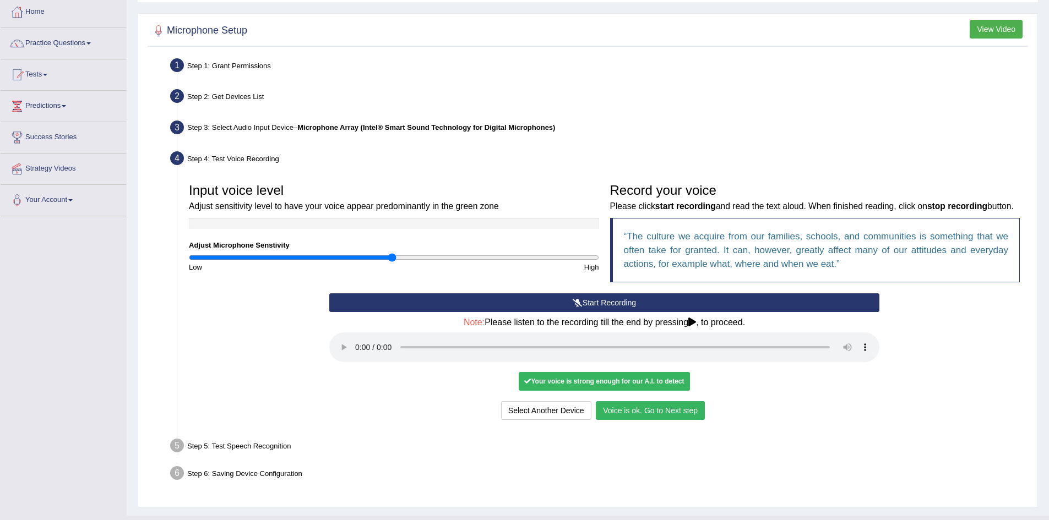
click at [664, 420] on button "Voice is ok. Go to Next step" at bounding box center [650, 410] width 109 height 19
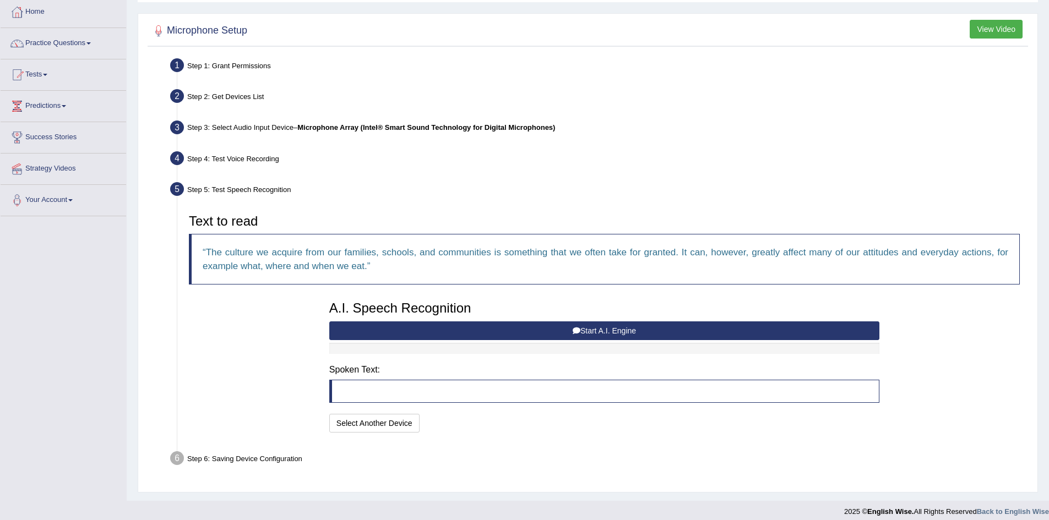
click at [514, 330] on button "Start A.I. Engine" at bounding box center [604, 331] width 550 height 19
